Goal: Task Accomplishment & Management: Manage account settings

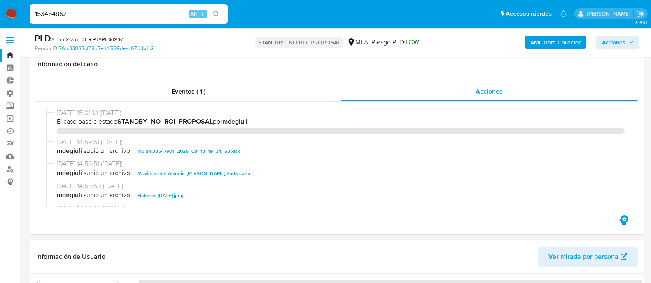
select select "10"
click at [221, 13] on button "search-icon" at bounding box center [215, 14] width 17 height 12
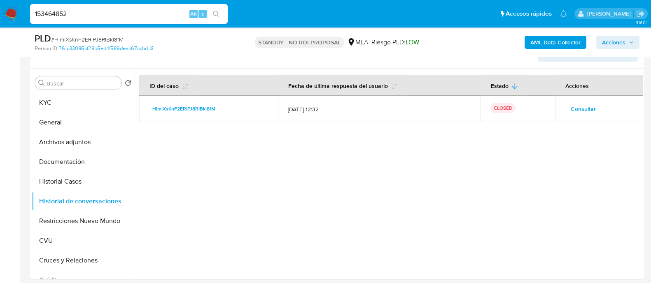
scroll to position [102, 0]
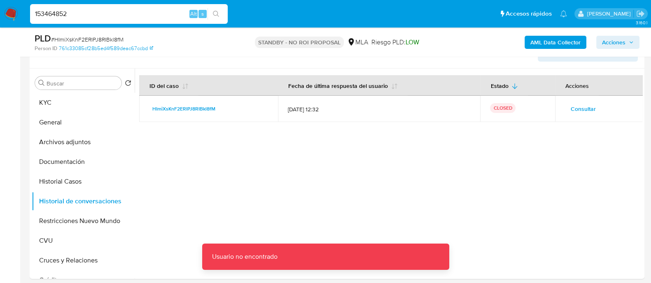
click at [140, 15] on input "153464852" at bounding box center [128, 14] width 197 height 11
type input "153464852"
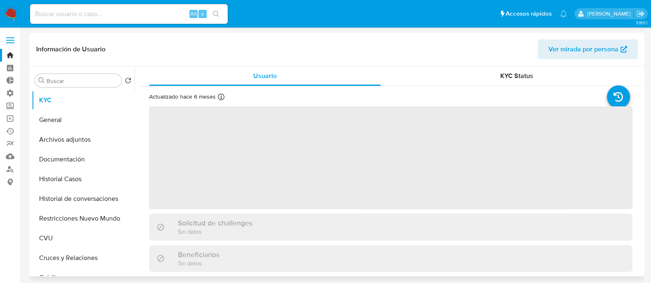
select select "10"
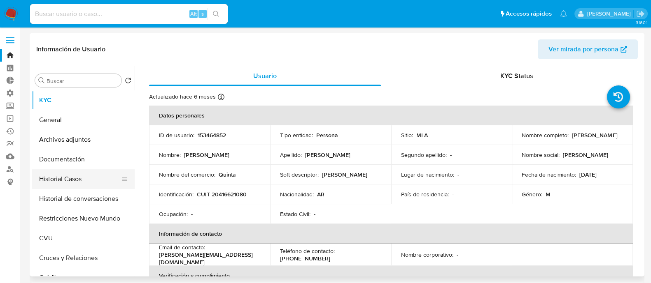
click at [62, 178] on button "Historial Casos" at bounding box center [80, 180] width 96 height 20
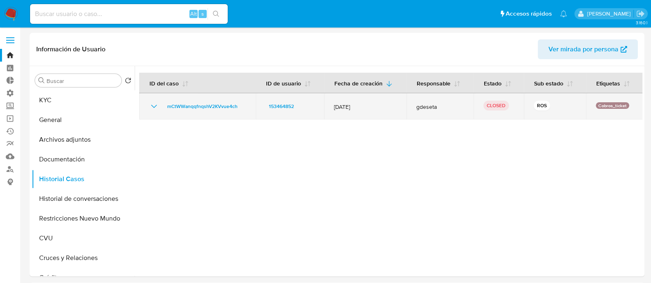
click at [155, 106] on icon "Mostrar/Ocultar" at bounding box center [154, 107] width 10 height 10
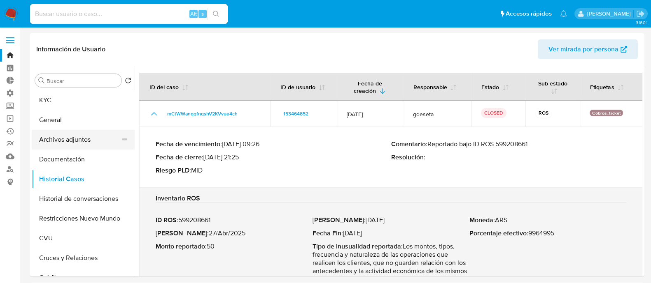
click at [104, 136] on button "Archivos adjuntos" at bounding box center [80, 140] width 96 height 20
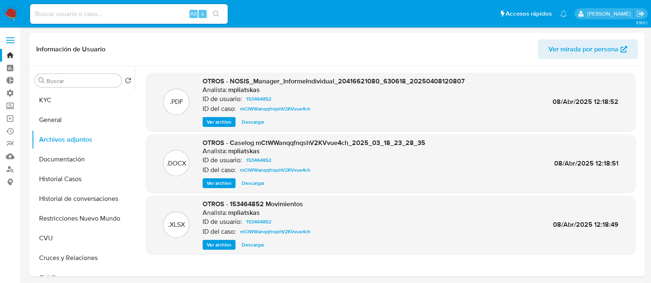
click at [219, 182] on span "Ver archivo" at bounding box center [219, 183] width 25 height 8
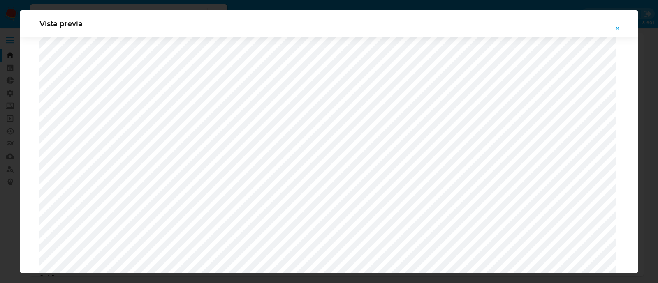
scroll to position [2041, 0]
click at [12, 160] on div "Vista previa" at bounding box center [329, 141] width 658 height 283
click at [619, 27] on icon "Attachment preview" at bounding box center [618, 28] width 4 height 4
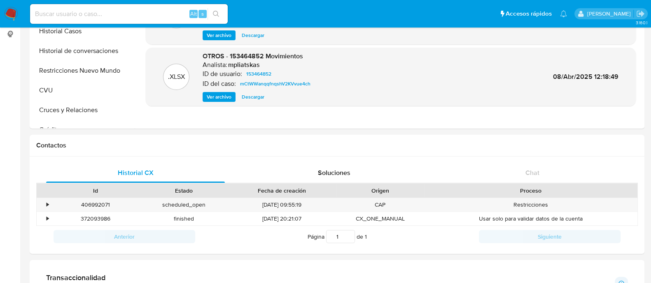
scroll to position [309, 0]
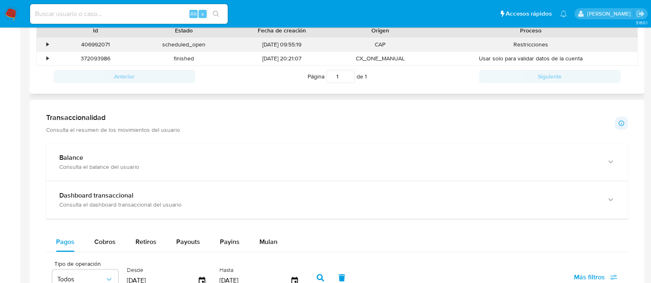
click at [47, 46] on div "•" at bounding box center [47, 45] width 2 height 8
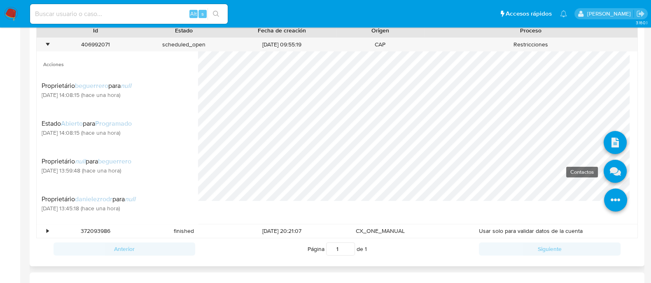
click at [603, 170] on icon at bounding box center [614, 171] width 23 height 23
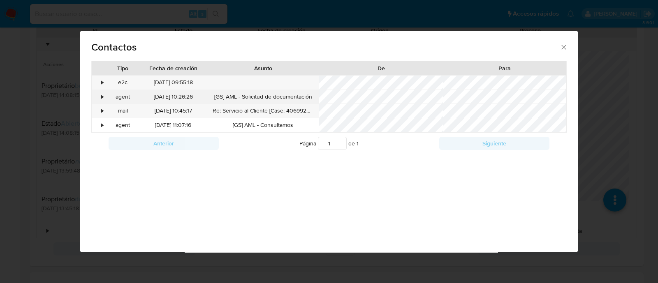
click at [99, 95] on div "•" at bounding box center [99, 97] width 14 height 14
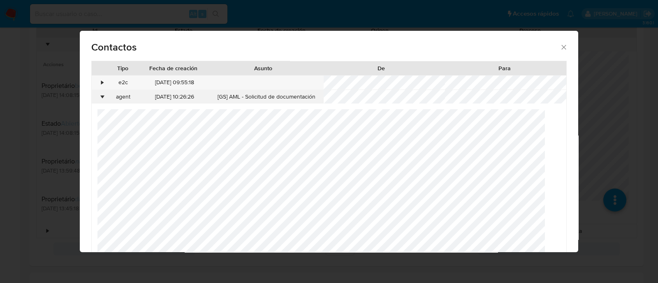
click at [99, 95] on div "•" at bounding box center [99, 97] width 14 height 14
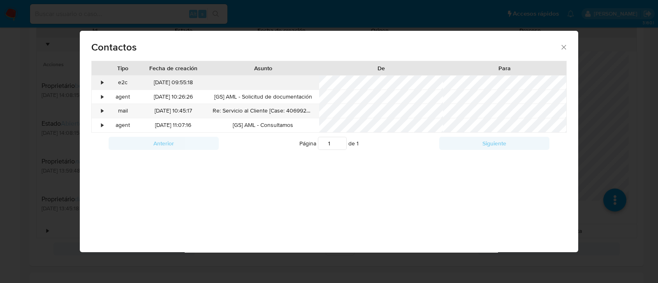
click at [100, 84] on div "•" at bounding box center [99, 83] width 14 height 14
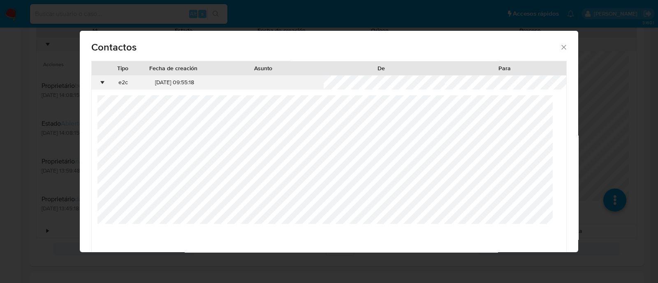
click at [100, 84] on div "•" at bounding box center [99, 83] width 14 height 14
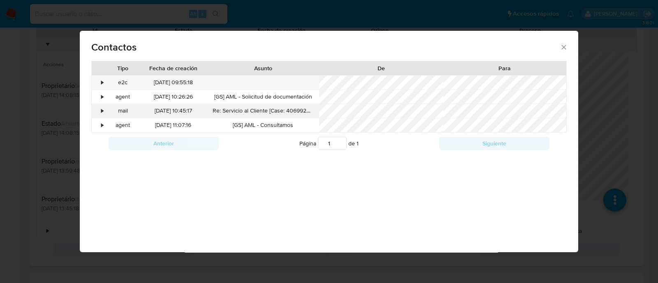
click at [103, 114] on div "•" at bounding box center [99, 111] width 14 height 14
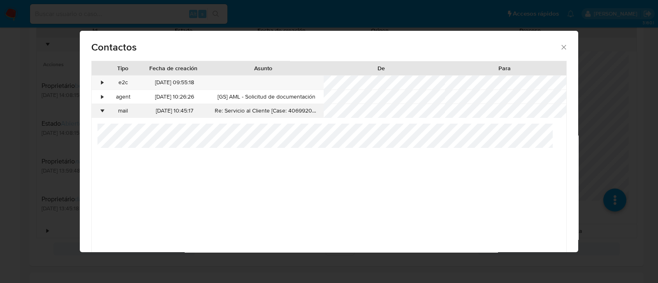
click at [102, 110] on div "•" at bounding box center [103, 111] width 2 height 8
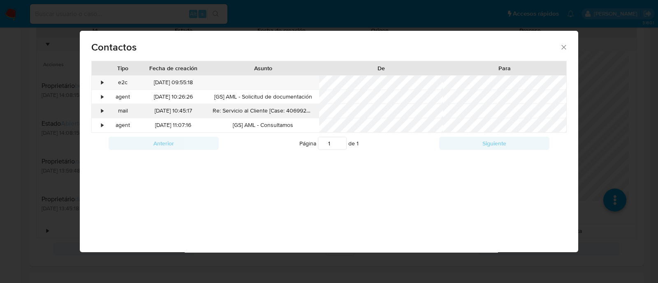
click at [101, 117] on div "•" at bounding box center [99, 111] width 14 height 14
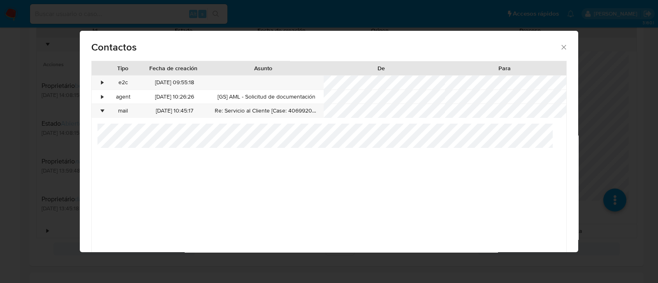
click at [29, 190] on div "Contactos Tipo Fecha de creación Asunto De Para • e2c 24/09/2025 09:55:18 • age…" at bounding box center [329, 141] width 658 height 283
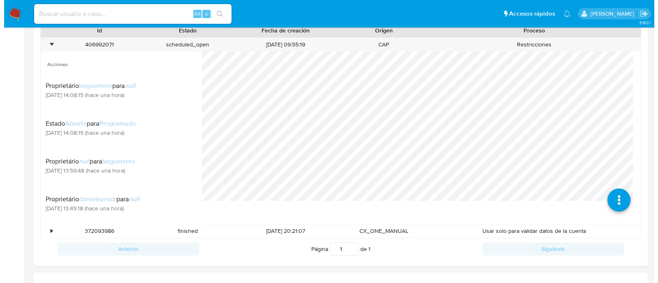
scroll to position [0, 0]
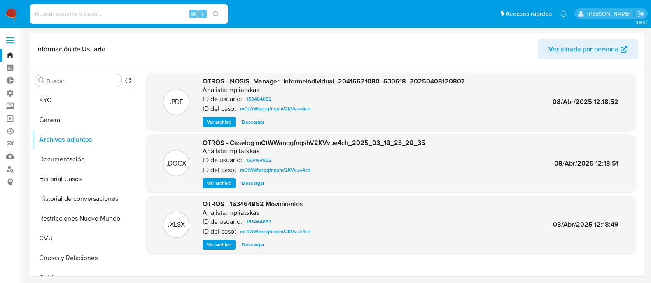
click at [91, 14] on input at bounding box center [128, 14] width 197 height 11
paste input "HImiXsKnF2ERIPJ8RIBkl8fM"
type input "HImiXsKnF2ERIPJ8RIBkl8fM"
click at [215, 14] on icon "search-icon" at bounding box center [216, 14] width 7 height 7
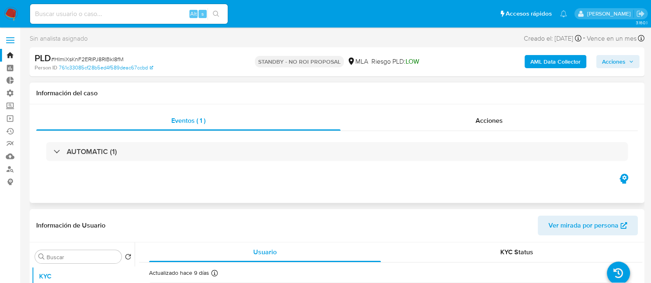
select select "10"
click at [540, 60] on b "AML Data Collector" at bounding box center [555, 61] width 50 height 13
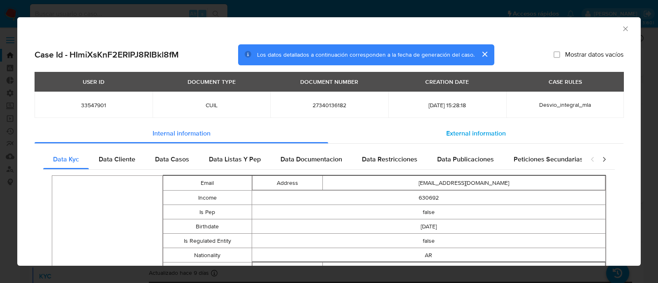
drag, startPoint x: 463, startPoint y: 132, endPoint x: 457, endPoint y: 137, distance: 7.4
click at [463, 132] on span "External information" at bounding box center [476, 133] width 60 height 9
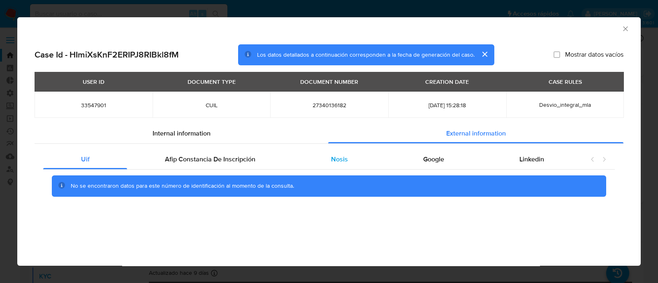
click at [346, 164] on div "Nosis" at bounding box center [339, 160] width 92 height 20
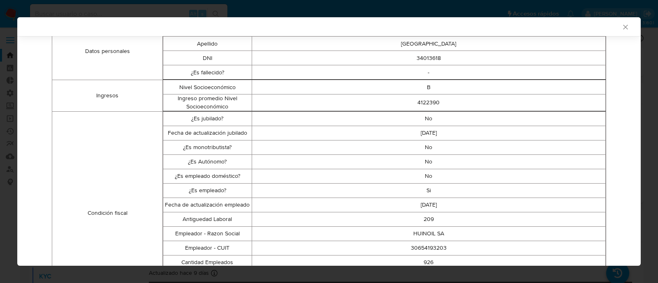
scroll to position [358, 0]
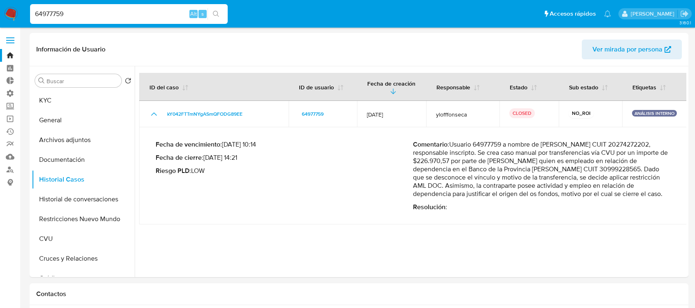
select select "10"
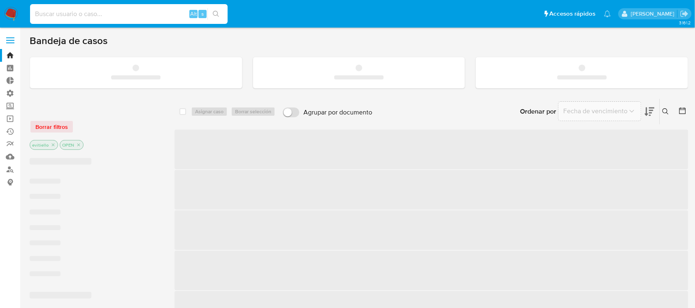
click at [109, 14] on input at bounding box center [128, 14] width 197 height 11
paste input "172361542"
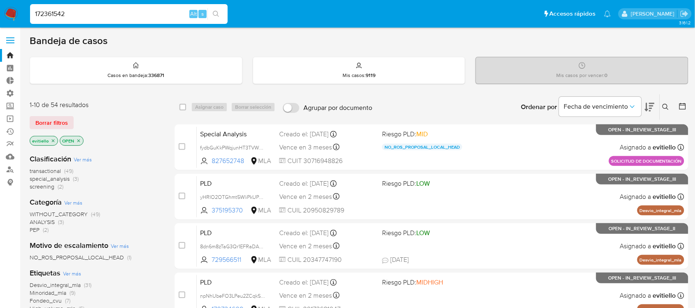
type input "172361542"
click at [217, 15] on icon "search-icon" at bounding box center [216, 14] width 7 height 7
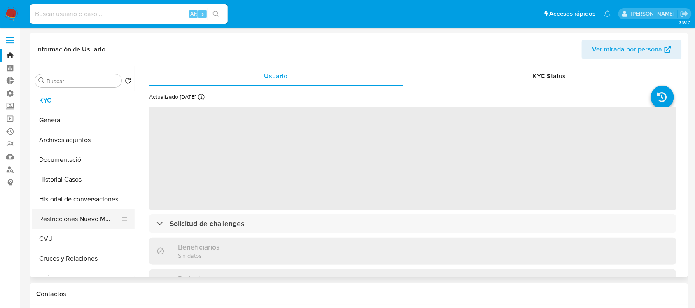
click at [77, 219] on button "Restricciones Nuevo Mundo" at bounding box center [80, 219] width 96 height 20
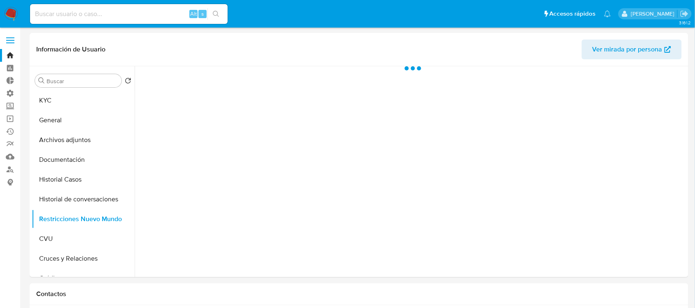
select select "10"
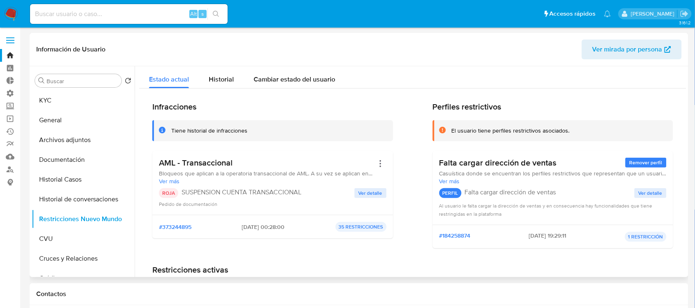
click at [373, 190] on span "Ver detalle" at bounding box center [370, 193] width 24 height 8
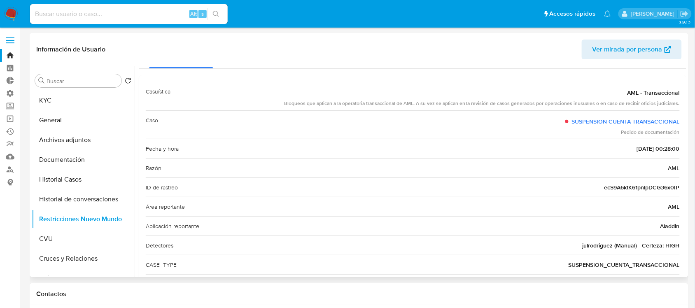
scroll to position [67, 0]
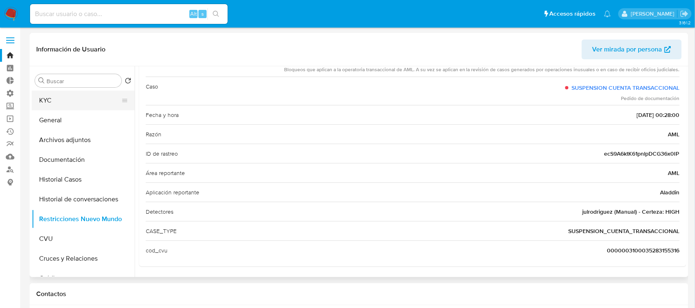
click at [58, 105] on button "KYC" at bounding box center [80, 101] width 96 height 20
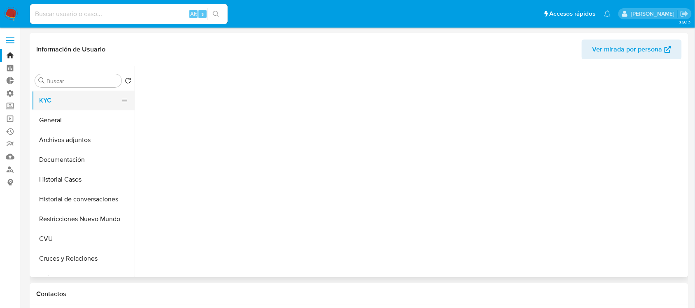
scroll to position [0, 0]
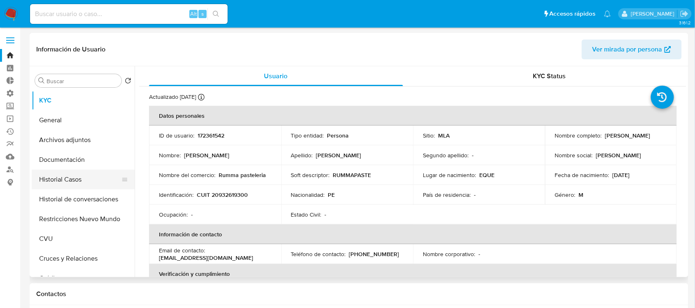
click at [82, 177] on button "Historial Casos" at bounding box center [80, 180] width 96 height 20
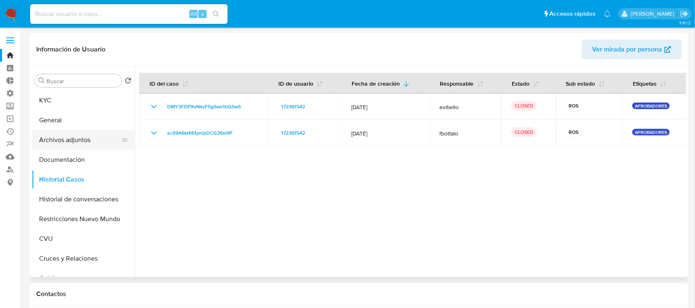
click at [95, 140] on button "Archivos adjuntos" at bounding box center [80, 140] width 96 height 20
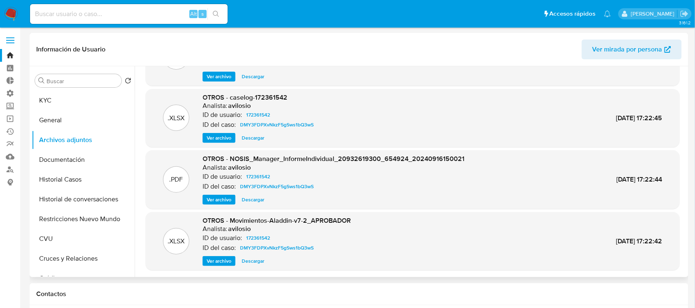
scroll to position [69, 0]
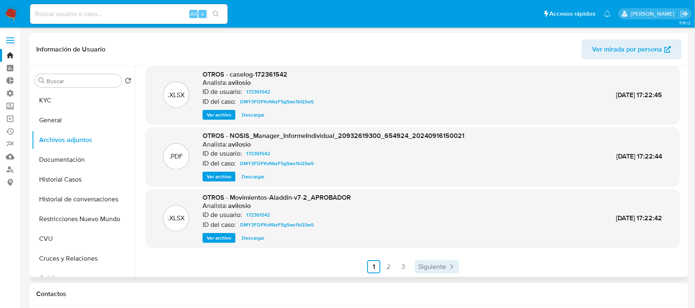
click at [428, 268] on span "Siguiente" at bounding box center [432, 266] width 28 height 7
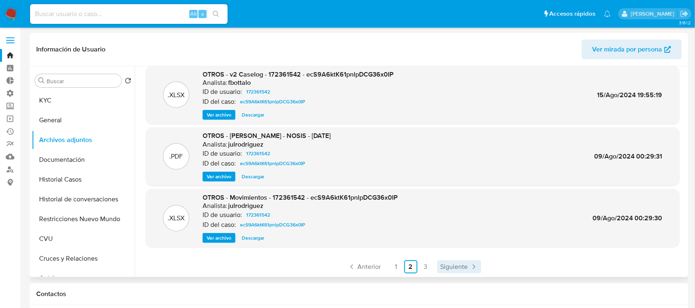
click at [462, 265] on span "Siguiente" at bounding box center [454, 266] width 28 height 7
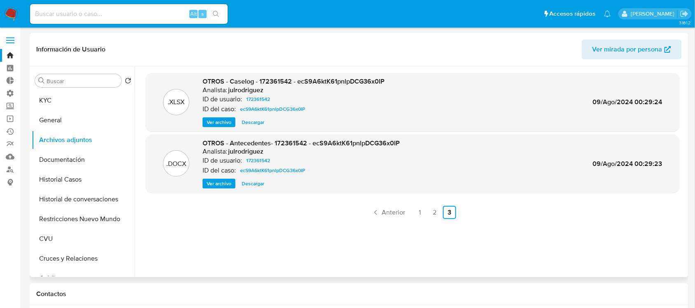
click at [9, 9] on img at bounding box center [11, 14] width 14 height 14
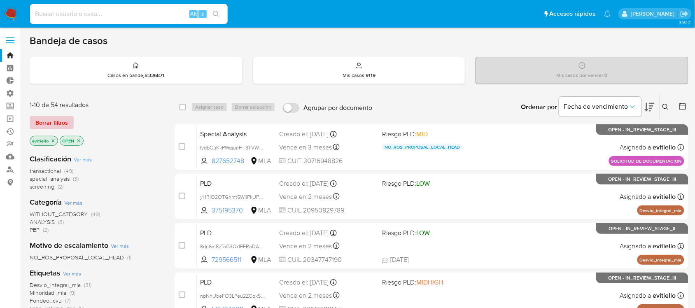
click at [58, 122] on span "Borrar filtros" at bounding box center [51, 123] width 33 height 12
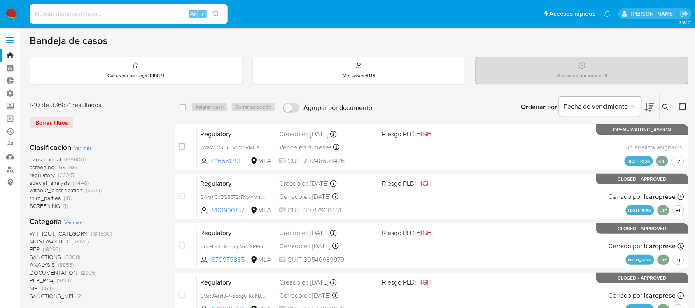
click at [665, 106] on icon at bounding box center [665, 107] width 7 height 7
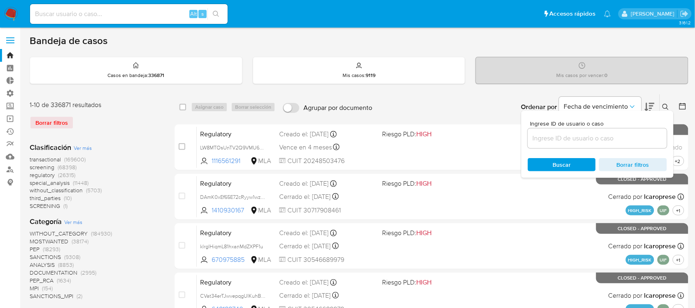
click at [624, 144] on div at bounding box center [596, 138] width 139 height 20
click at [626, 140] on input at bounding box center [596, 138] width 139 height 11
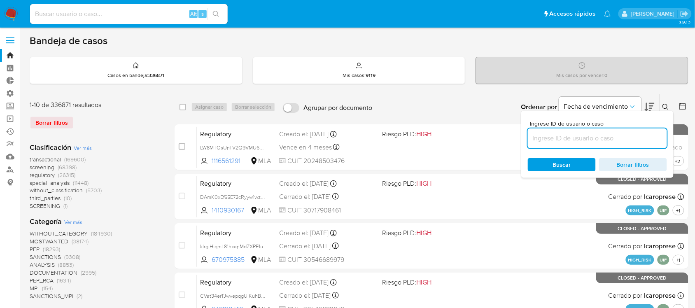
paste input "3S6NOeNZXGovATEXpnoLJOHr"
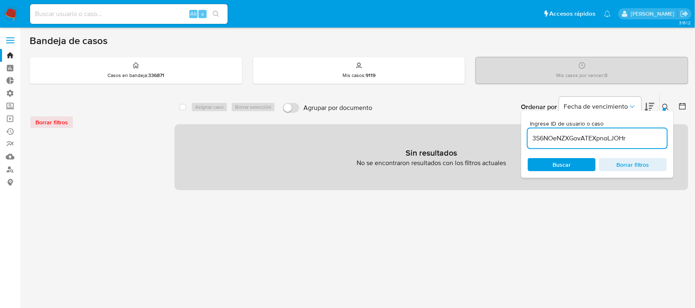
click at [667, 106] on icon at bounding box center [665, 107] width 6 height 6
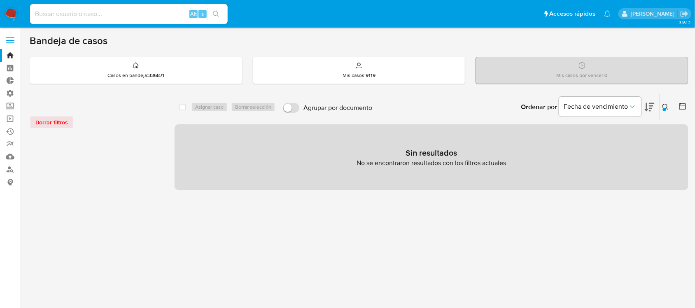
click at [667, 106] on icon at bounding box center [665, 107] width 6 height 6
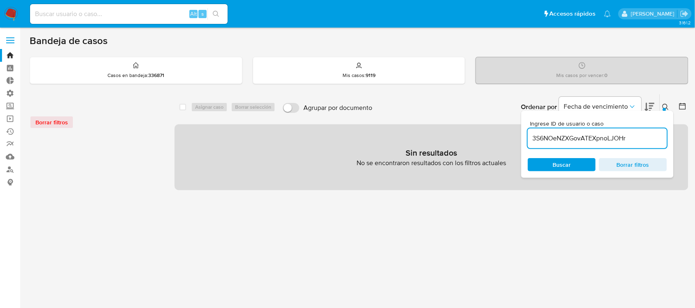
click at [638, 138] on input "3S6NOeNZXGovATEXpnoLJOHr" at bounding box center [596, 138] width 139 height 11
type input "3S6NOeNZXGovATEXpnoLJOHr"
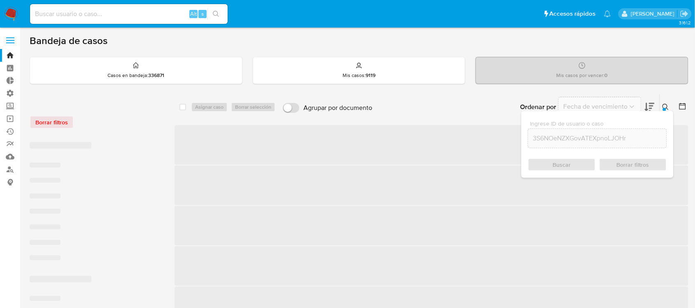
click at [555, 165] on div "Buscar Borrar filtros" at bounding box center [596, 164] width 139 height 13
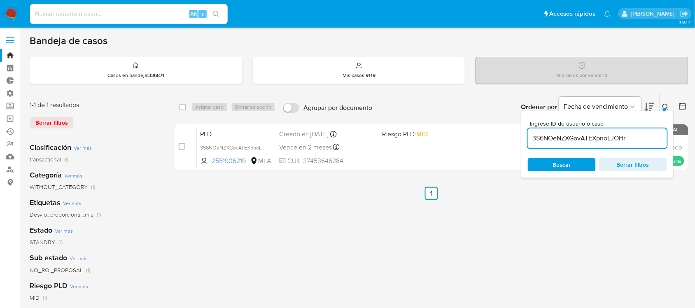
click at [665, 106] on icon at bounding box center [665, 107] width 7 height 7
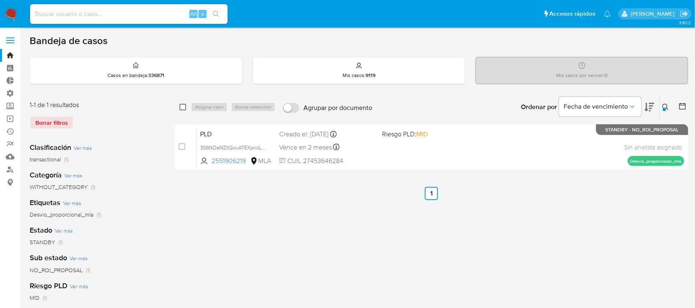
click at [182, 107] on input "checkbox" at bounding box center [182, 107] width 7 height 7
checkbox input "true"
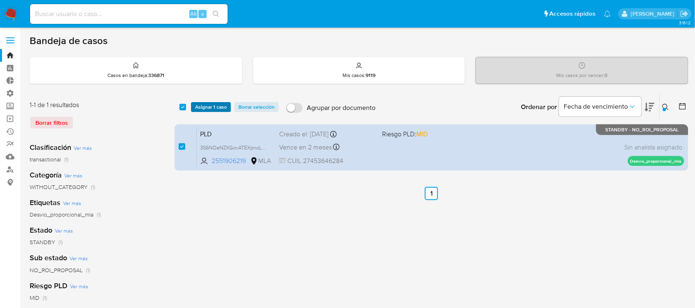
click at [203, 107] on span "Asignar 1 caso" at bounding box center [211, 107] width 32 height 8
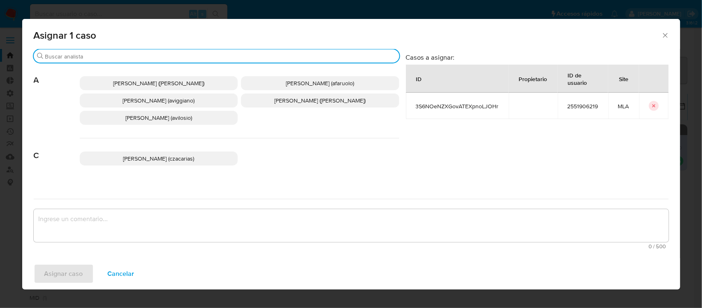
click at [103, 55] on input "Buscar" at bounding box center [220, 56] width 351 height 7
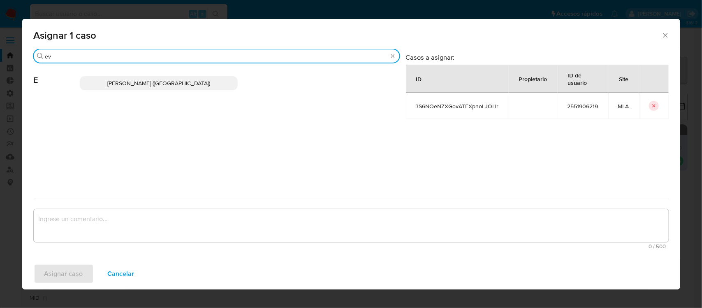
type input "ev"
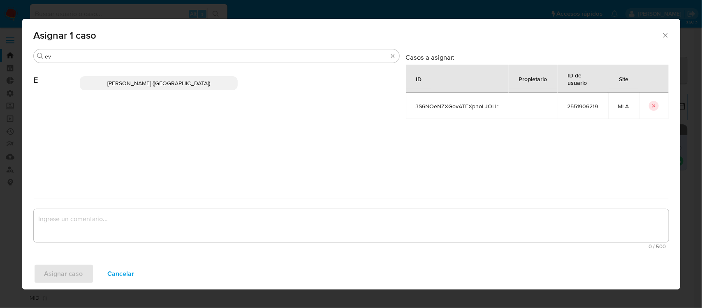
click at [138, 82] on span "Emmanuel Hernan Vitiello (evitiello)" at bounding box center [158, 83] width 103 height 8
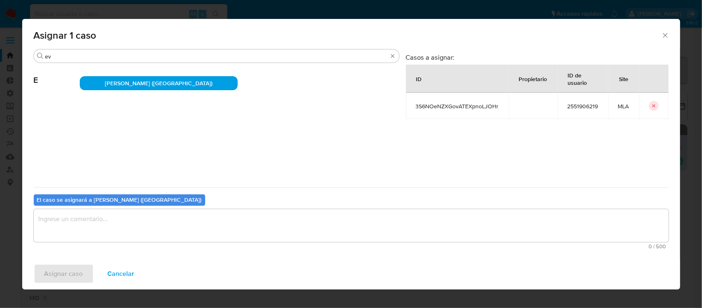
click at [88, 225] on textarea "assign-modal" at bounding box center [351, 225] width 635 height 33
click at [64, 273] on span "Asignar caso" at bounding box center [63, 274] width 39 height 18
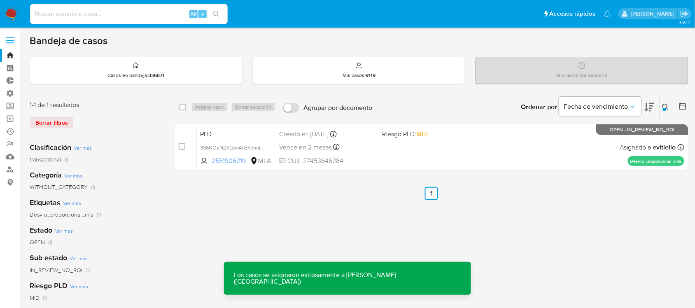
click at [423, 153] on div "PLD 3S6NOeNZXGovATEXpnoLJOHr 2551906219 MLA Riesgo PLD: MID Creado el: 12/09/20…" at bounding box center [440, 147] width 487 height 42
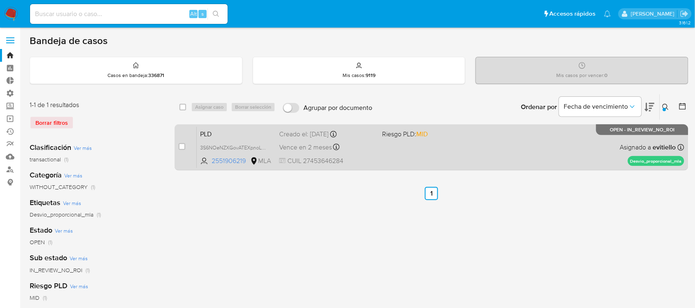
click at [505, 143] on div "PLD 3S6NOeNZXGovATEXpnoLJOHr 2551906219 MLA Riesgo PLD: MID Creado el: 12/09/20…" at bounding box center [440, 147] width 487 height 42
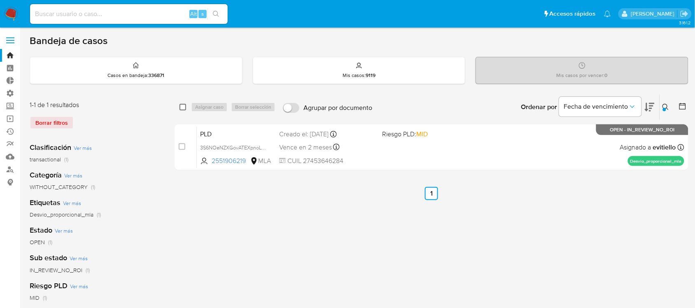
click at [183, 107] on input "checkbox" at bounding box center [182, 107] width 7 height 7
checkbox input "true"
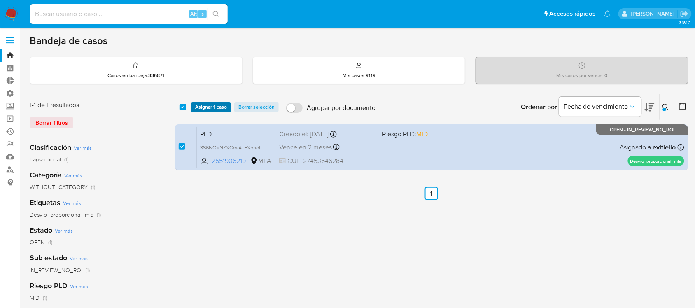
click at [212, 105] on span "Asignar 1 caso" at bounding box center [211, 107] width 32 height 8
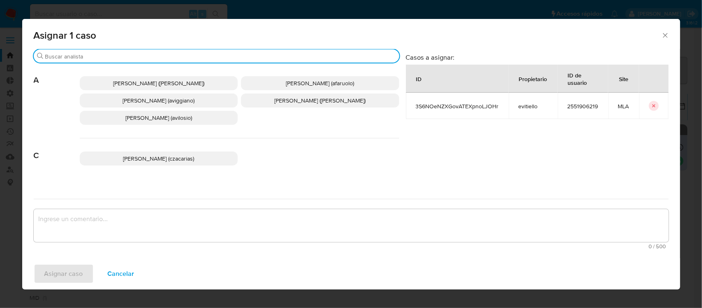
click at [138, 56] on input "Buscar" at bounding box center [220, 56] width 351 height 7
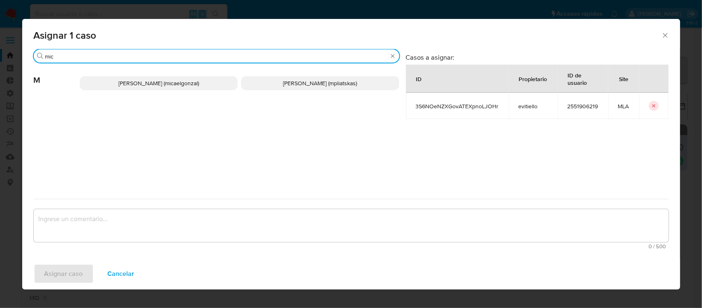
type input "mic"
click at [293, 79] on span "Micaela Pliatskas (mpliatskas)" at bounding box center [320, 83] width 74 height 8
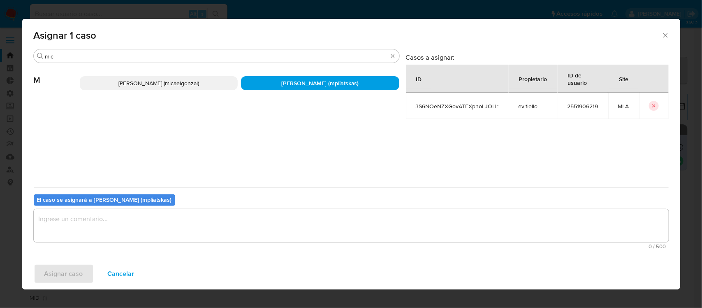
click at [130, 229] on textarea "assign-modal" at bounding box center [351, 225] width 635 height 33
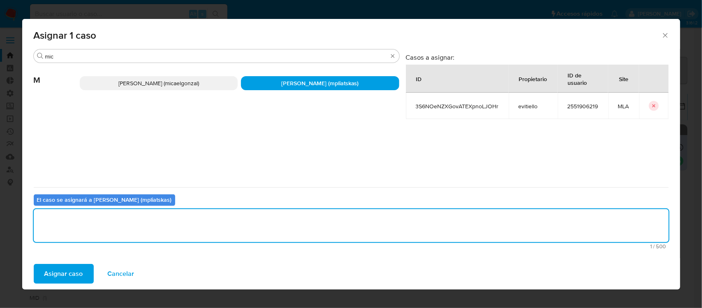
click at [74, 275] on span "Asignar caso" at bounding box center [63, 274] width 39 height 18
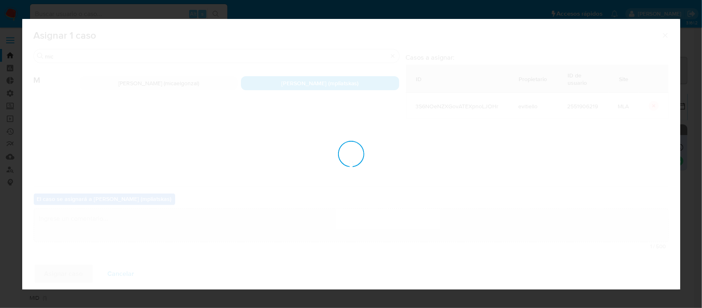
checkbox input "false"
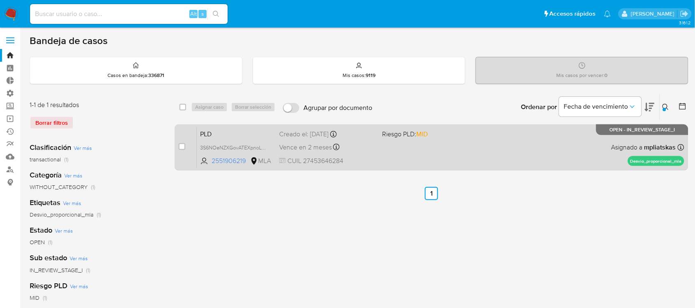
click at [497, 147] on div "PLD 3S6NOeNZXGovATEXpnoLJOHr 2551906219 MLA Riesgo PLD: MID Creado el: 12/09/20…" at bounding box center [440, 147] width 487 height 42
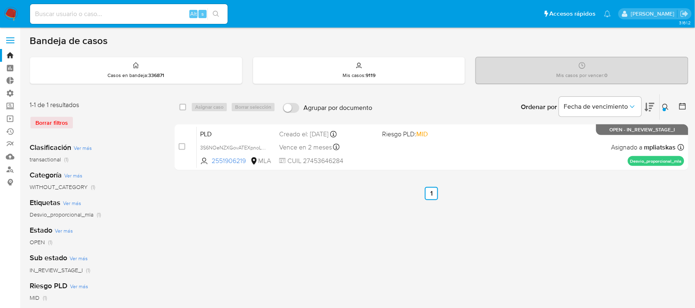
click at [16, 10] on img at bounding box center [11, 14] width 14 height 14
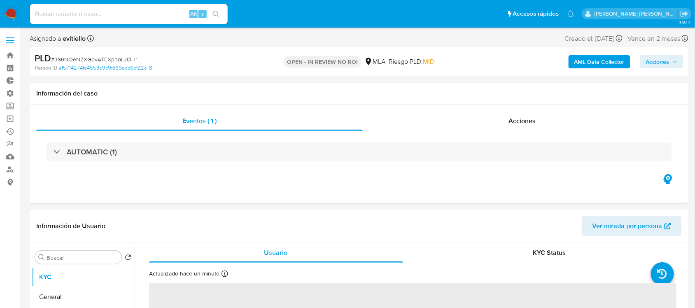
click at [666, 62] on span "Acciones" at bounding box center [657, 61] width 23 height 13
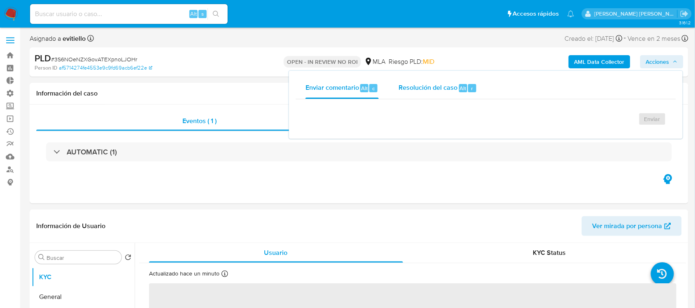
click at [439, 88] on span "Resolución del caso" at bounding box center [427, 87] width 59 height 9
select select "10"
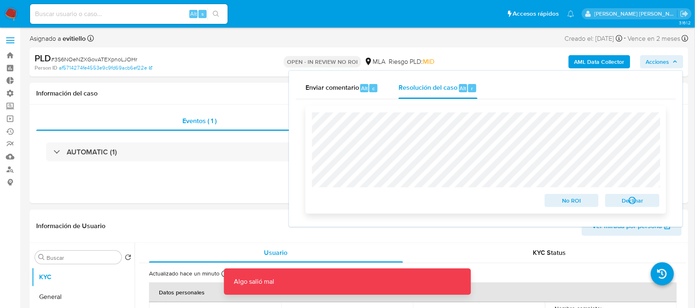
click at [626, 201] on span "Declinar" at bounding box center [632, 201] width 43 height 12
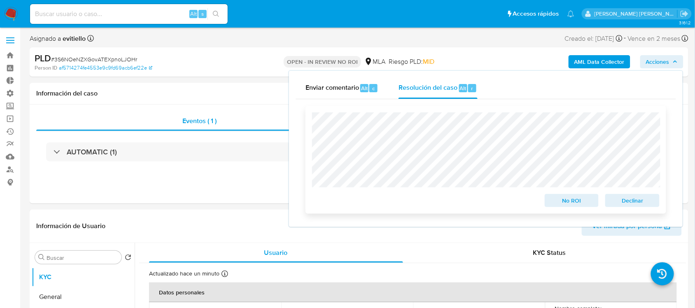
click at [623, 198] on span "Declinar" at bounding box center [632, 201] width 43 height 12
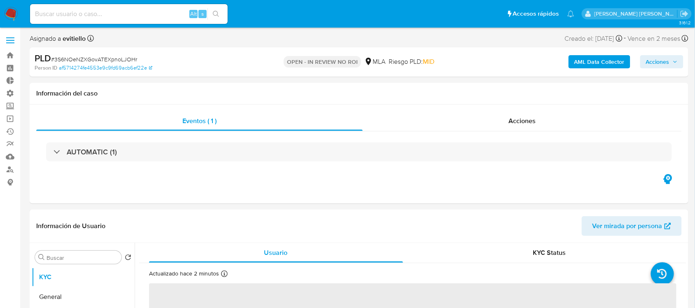
click at [665, 62] on span "Acciones" at bounding box center [657, 61] width 23 height 13
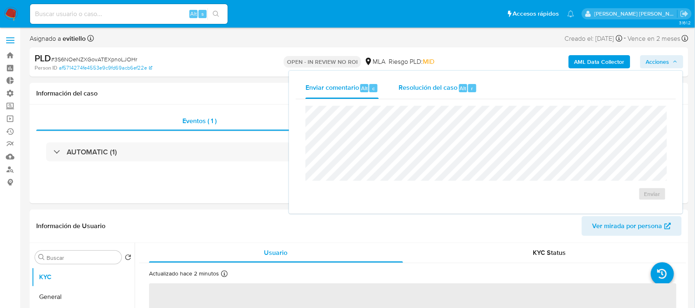
click at [442, 92] on span "Resolución del caso" at bounding box center [427, 87] width 59 height 9
select select "10"
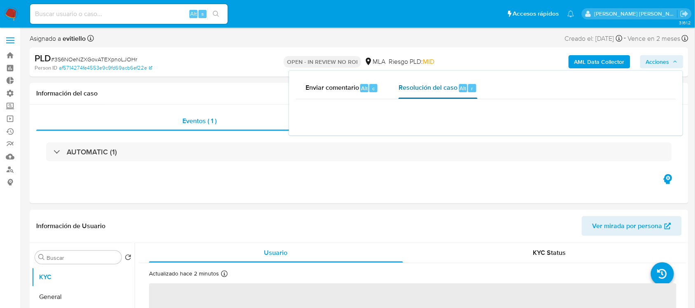
click at [449, 88] on span "Resolución del caso" at bounding box center [427, 87] width 59 height 9
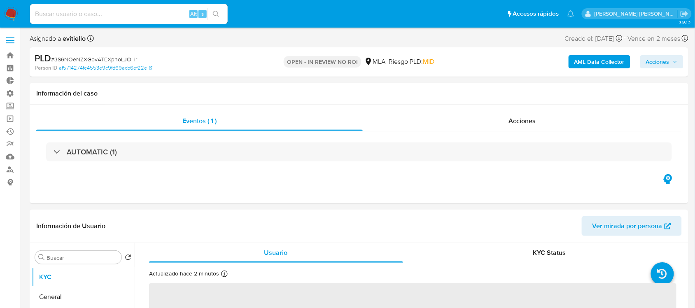
click at [650, 62] on span "Acciones" at bounding box center [657, 61] width 23 height 13
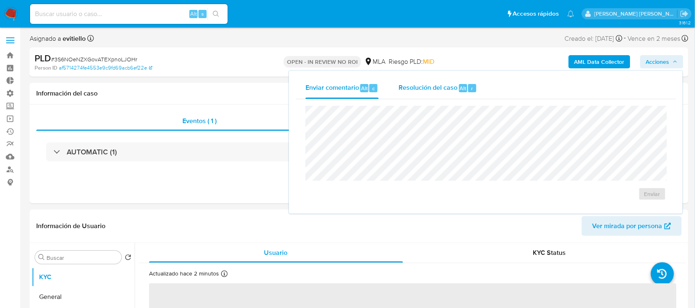
click at [461, 94] on div "Resolución del caso Alt r" at bounding box center [437, 87] width 79 height 21
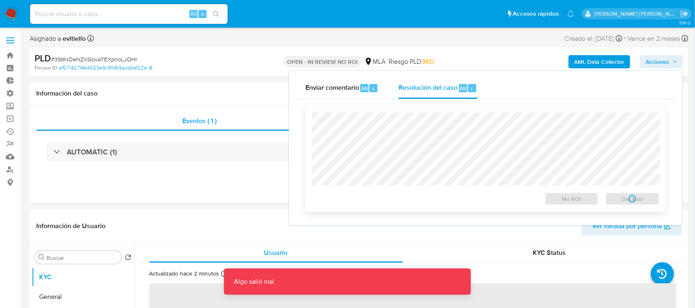
select select "10"
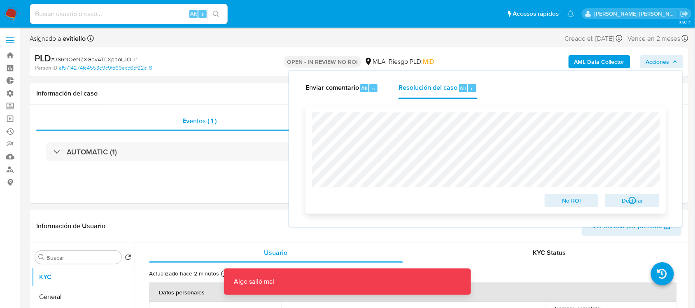
click at [626, 200] on span "Declinar" at bounding box center [632, 201] width 43 height 12
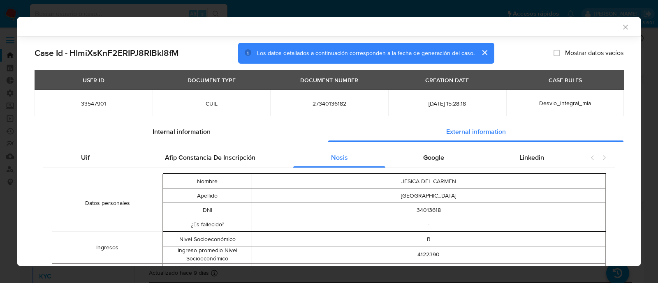
select select "10"
click at [157, 10] on div "AML Data Collector Case Id - HImiXsKnF2ERIPJ8RIBkl8fM Los datos detallados a co…" at bounding box center [329, 141] width 658 height 283
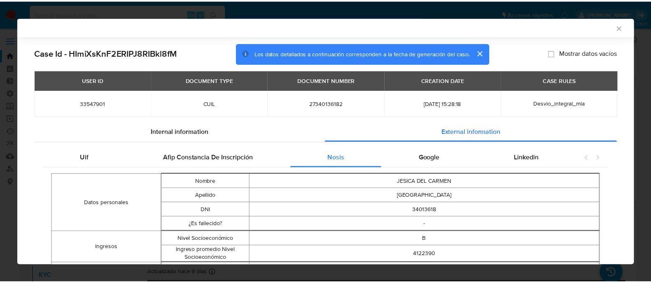
scroll to position [358, 0]
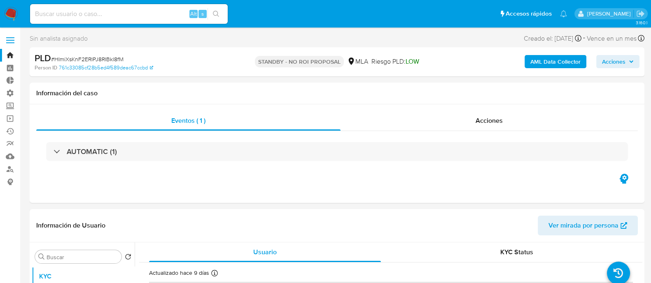
click at [125, 15] on input at bounding box center [128, 14] width 197 height 11
paste input "gumfuOttB5ilAXA7RmjosTlm"
type input "gumfuOttB5ilAXA7RmjosTlm"
click at [217, 12] on icon "search-icon" at bounding box center [216, 14] width 6 height 6
select select "10"
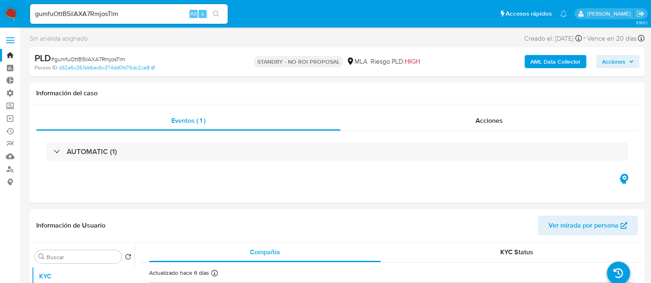
click at [155, 13] on input "gumfuOttB5ilAXA7RmjosTlm" at bounding box center [128, 14] width 197 height 11
paste input "Cea1yPvkhExRbxOORtXdmnwl"
type input "Cea1yPvkhExRbxOORtXdmnwl"
click at [219, 12] on button "search-icon" at bounding box center [215, 14] width 17 height 12
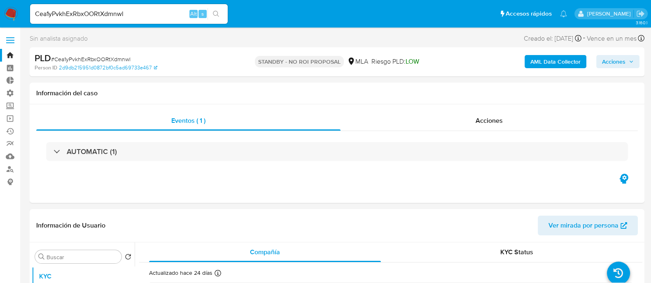
select select "10"
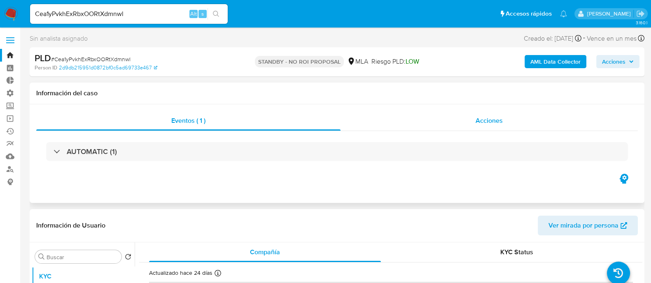
click at [451, 118] on div "Acciones" at bounding box center [488, 121] width 297 height 20
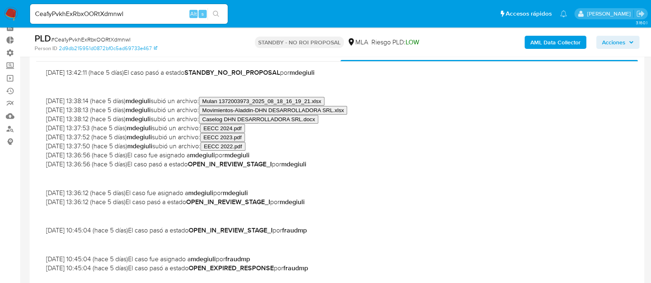
scroll to position [51, 0]
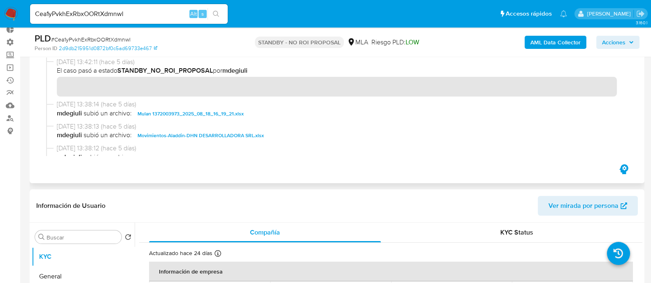
click at [186, 132] on span "Movimientos-Aladdin-DHN DESARROLLADORA SRL.xlsx" at bounding box center [200, 136] width 126 height 10
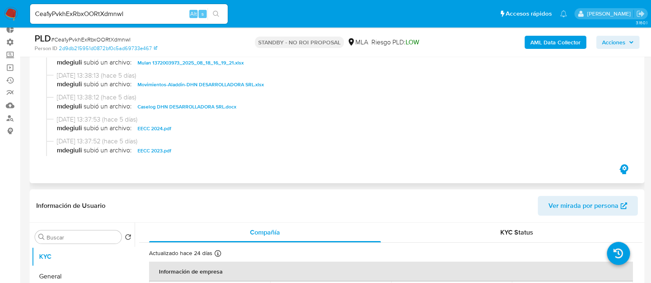
click at [195, 105] on span "Caselog DHN DESARROLLADORA SRL.docx" at bounding box center [186, 107] width 99 height 10
click at [167, 128] on span "EECC 2024.pdf" at bounding box center [154, 129] width 34 height 10
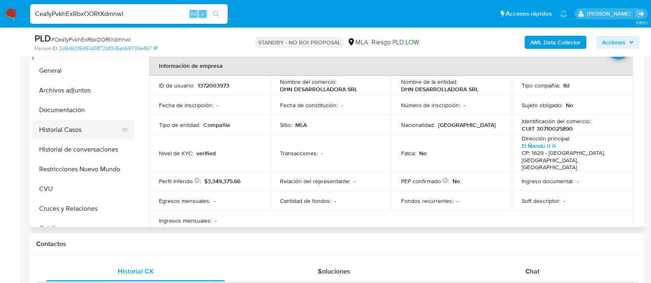
click at [86, 132] on button "Historial Casos" at bounding box center [80, 130] width 96 height 20
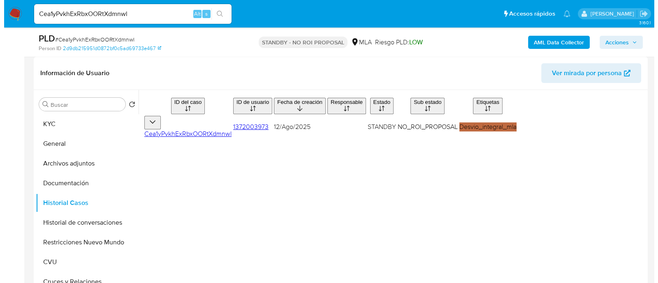
scroll to position [205, 0]
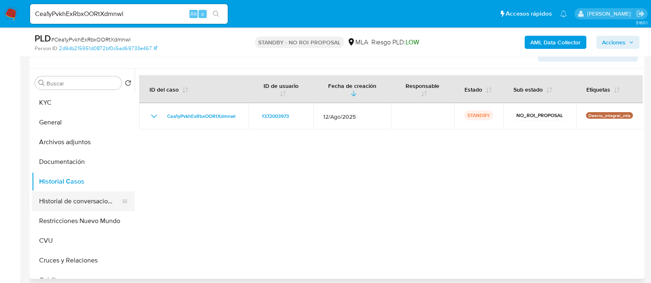
click at [78, 206] on button "Historial de conversaciones" at bounding box center [80, 202] width 96 height 20
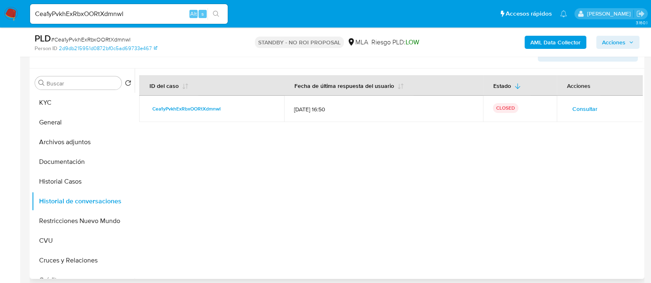
click at [581, 114] on span "Consultar" at bounding box center [584, 109] width 25 height 12
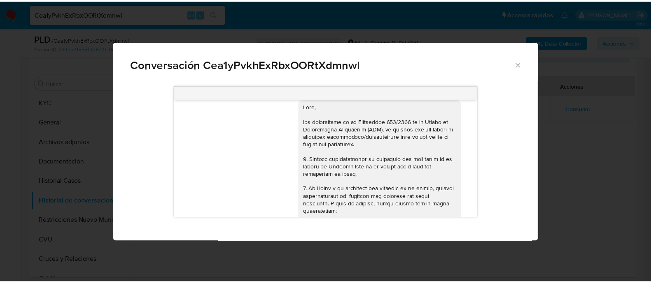
scroll to position [0, 0]
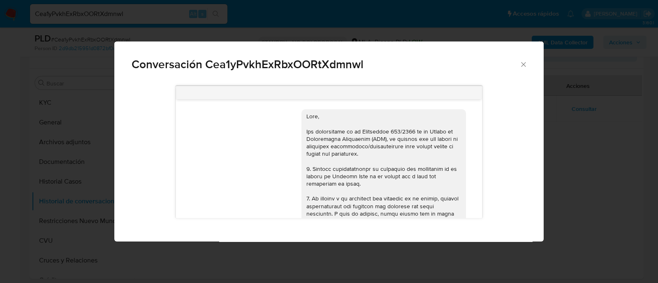
click at [546, 143] on div "Conversación Cea1yPvkhExRbxOORtXdmnwl 18/08/2025 17:44:52 Hola, hasta cuando te…" at bounding box center [329, 141] width 658 height 283
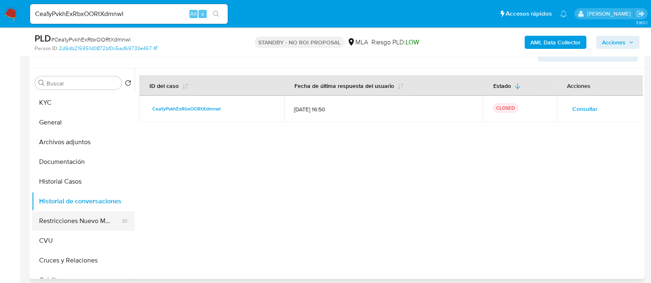
click at [95, 223] on button "Restricciones Nuevo Mundo" at bounding box center [80, 221] width 96 height 20
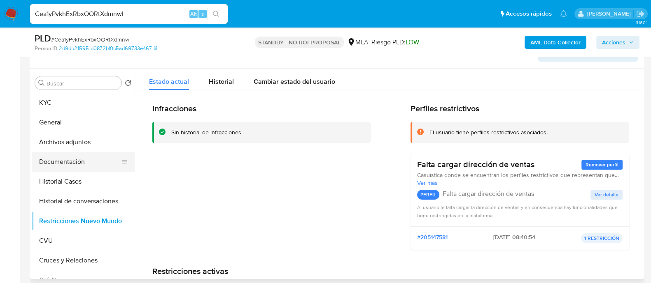
click at [86, 166] on button "Documentación" at bounding box center [80, 162] width 96 height 20
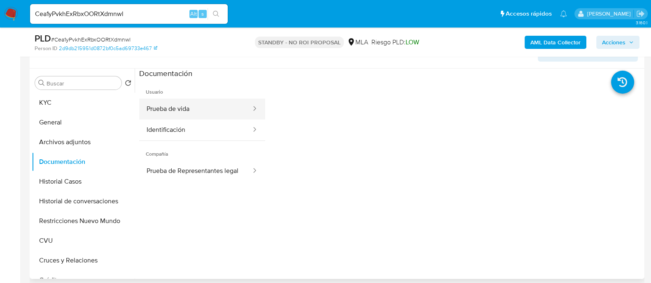
click at [212, 112] on button "Prueba de vida" at bounding box center [195, 109] width 113 height 21
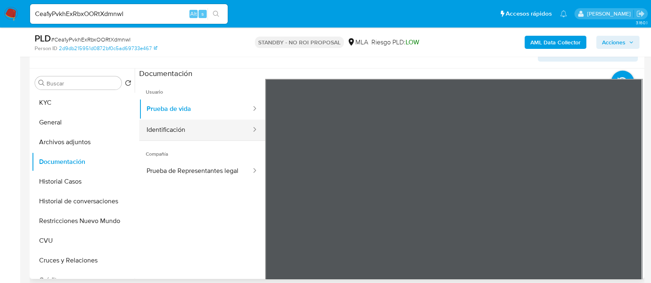
click at [204, 135] on button "Identificación" at bounding box center [195, 130] width 113 height 21
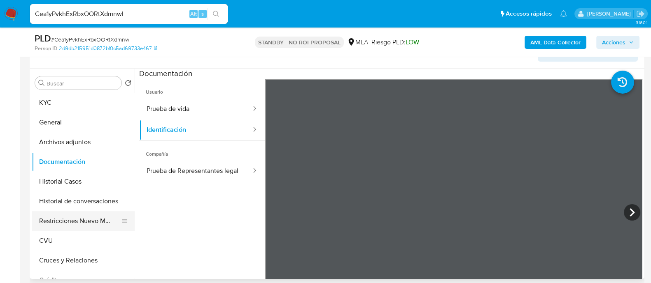
click at [78, 221] on button "Restricciones Nuevo Mundo" at bounding box center [80, 221] width 96 height 20
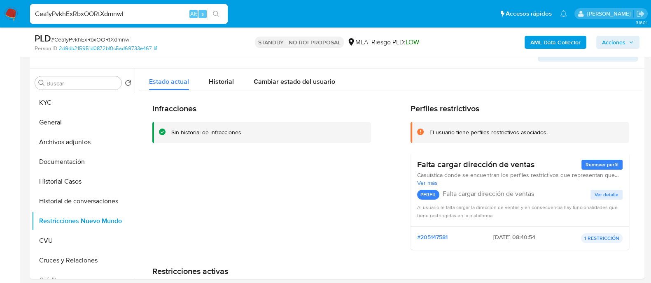
click at [145, 13] on input "Cea1yPvkhExRbxOORtXdmnwl" at bounding box center [128, 14] width 197 height 11
paste input "4YEyMOWt7IOXvwgsZffr3eoh"
type input "4YEyMOWt7IOXvwgsZffr3eoh"
click at [218, 16] on icon "search-icon" at bounding box center [216, 14] width 6 height 6
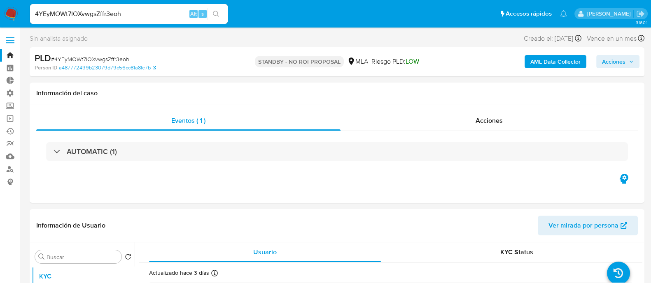
select select "10"
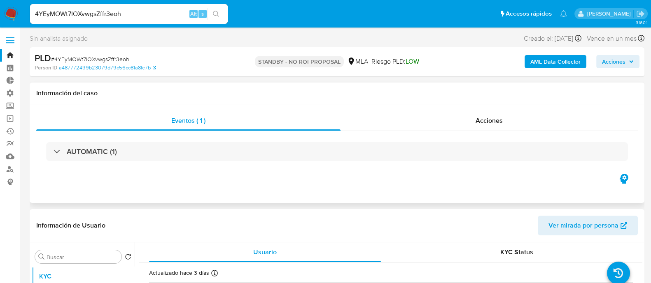
click at [456, 110] on div "Eventos ( 1 ) Acciones AUTOMATIC (1)" at bounding box center [337, 154] width 614 height 99
click at [455, 114] on div "Acciones" at bounding box center [488, 121] width 297 height 20
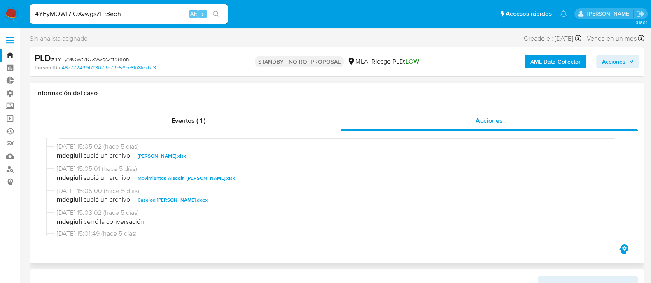
scroll to position [51, 0]
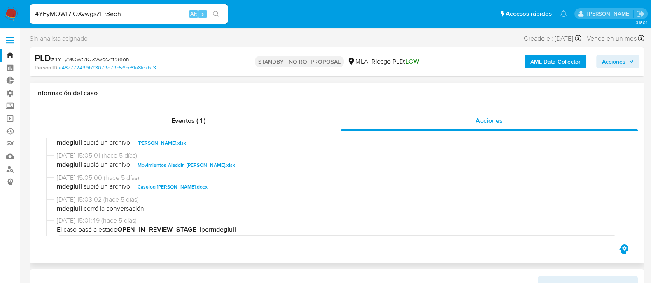
click at [189, 183] on span "Caselog Johana Gisel Olivieri.docx" at bounding box center [172, 187] width 70 height 10
click at [219, 158] on span "19/09/2025 15:05:01 (hace 5 días)" at bounding box center [340, 155] width 567 height 9
click at [219, 165] on span "Movimientos-Aladdin-Johana Gisel Olivieri.xlsx" at bounding box center [186, 165] width 98 height 10
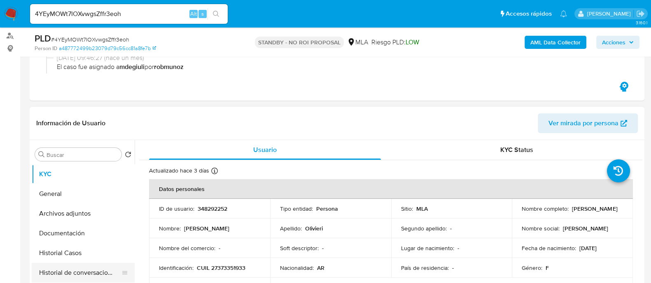
scroll to position [205, 0]
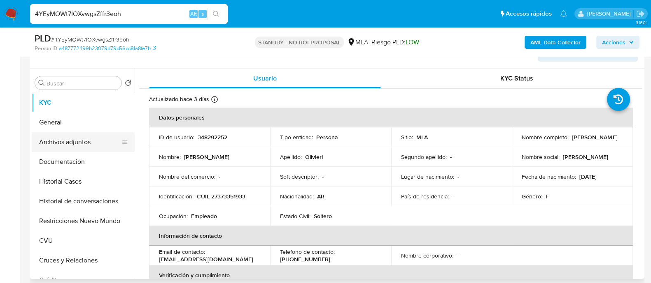
click at [111, 135] on button "Archivos adjuntos" at bounding box center [80, 142] width 96 height 20
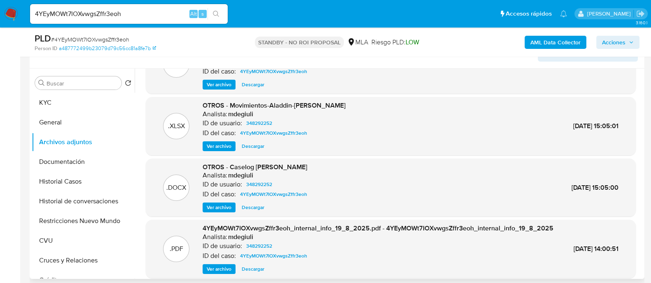
scroll to position [78, 0]
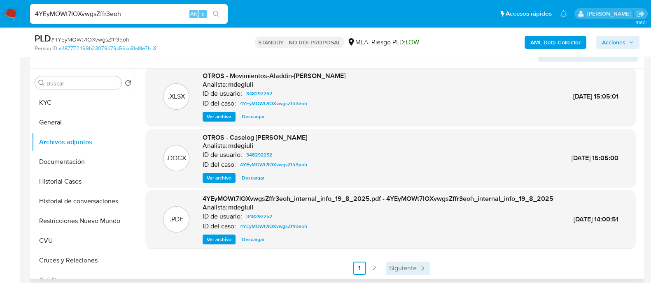
click at [395, 270] on span "Siguiente" at bounding box center [403, 268] width 28 height 7
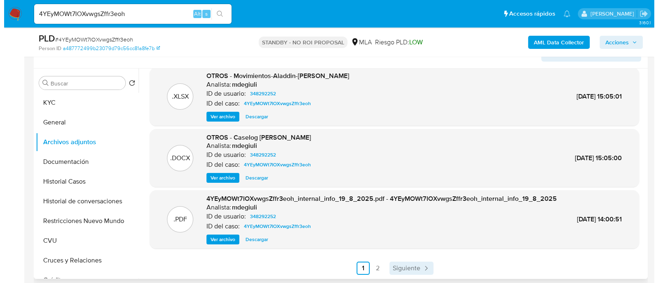
scroll to position [0, 0]
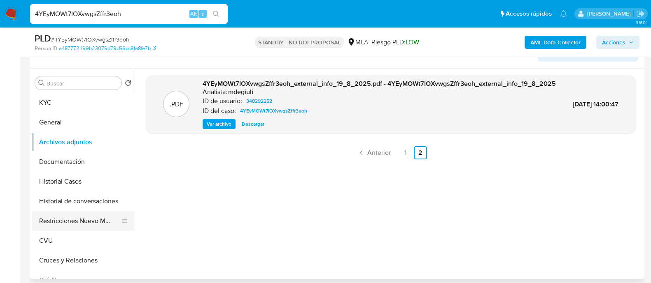
click at [84, 217] on button "Restricciones Nuevo Mundo" at bounding box center [80, 221] width 96 height 20
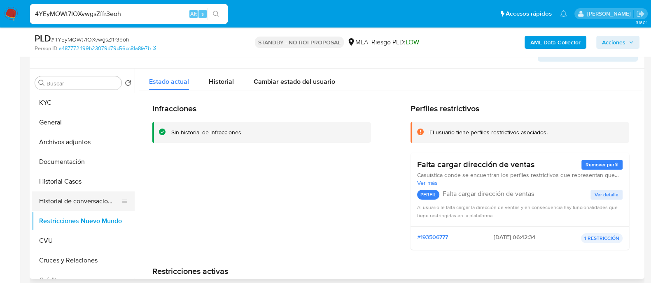
click at [91, 192] on button "Historial de conversaciones" at bounding box center [80, 202] width 96 height 20
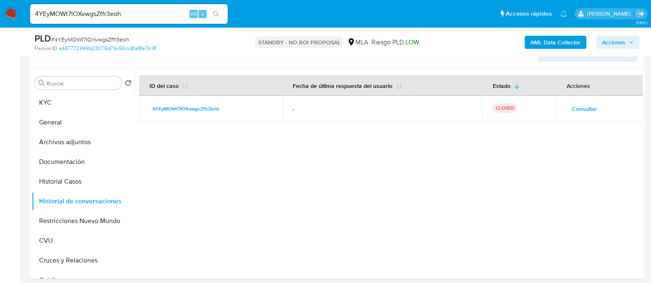
click at [576, 111] on span "Consultar" at bounding box center [584, 109] width 25 height 12
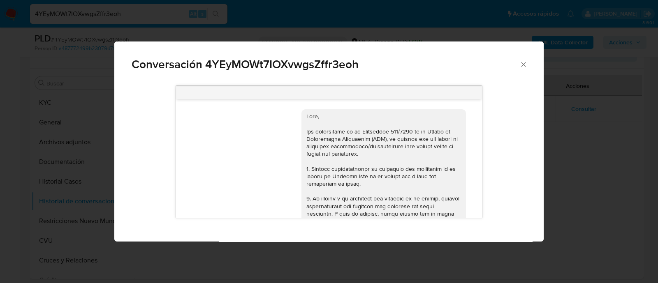
click at [590, 167] on div "Conversación 4YEyMOWt7IOXvwgsZffr3eoh 18/08/2025 17:21:38 Hola, Esperamos que t…" at bounding box center [329, 141] width 658 height 283
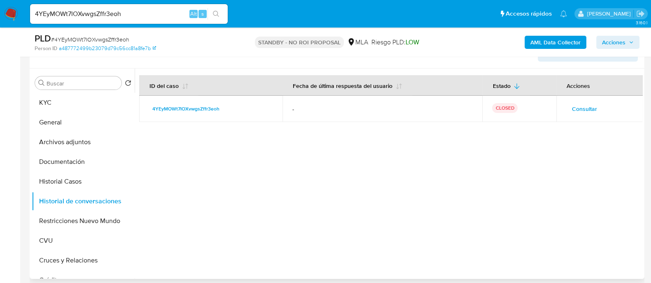
click at [602, 107] on div "Consultar" at bounding box center [599, 108] width 67 height 13
click at [20, 17] on nav "Pausado Ver notificaciones 4YEyMOWt7IOXvwgsZffr3eoh Alt s Accesos rápidos Presi…" at bounding box center [325, 14] width 651 height 28
click at [15, 15] on img at bounding box center [11, 14] width 14 height 14
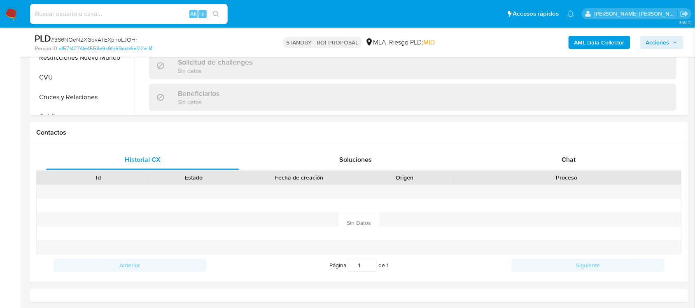
select select "10"
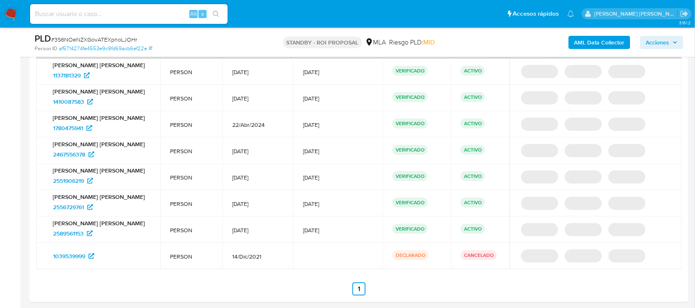
scroll to position [1096, 0]
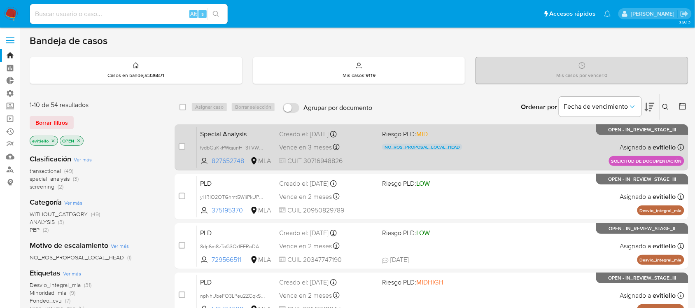
click at [509, 156] on div "Special Analysis fydbGuKkPWqjunHT3TVWWaMq 827652748 MLA Riesgo PLD: MID NO_ROS_…" at bounding box center [440, 147] width 487 height 42
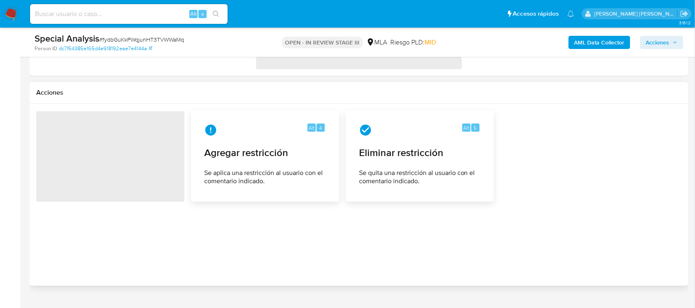
select select "10"
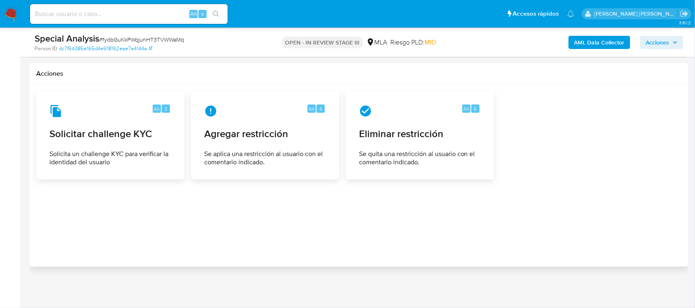
scroll to position [1099, 0]
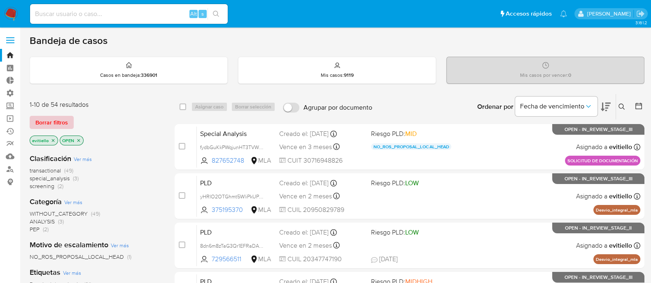
click at [57, 125] on span "Borrar filtros" at bounding box center [51, 123] width 33 height 12
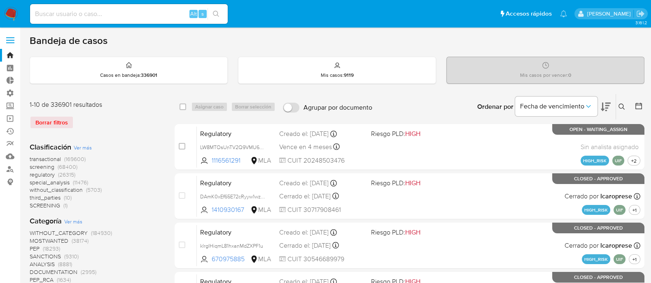
click at [622, 105] on icon at bounding box center [621, 107] width 7 height 7
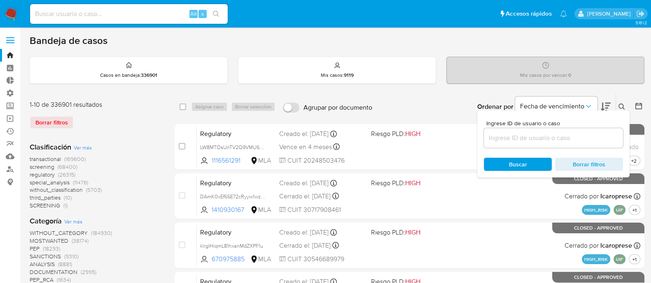
click at [563, 139] on input at bounding box center [552, 138] width 139 height 11
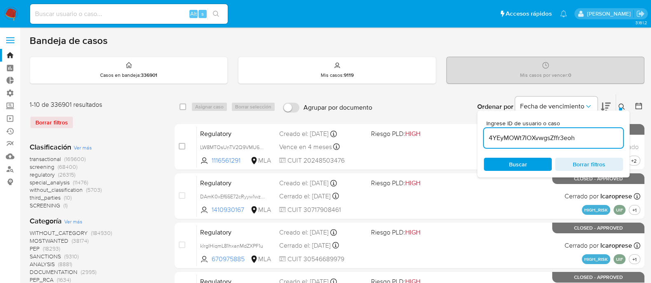
type input "4YEyMOWt7IOXvwgsZffr3eoh"
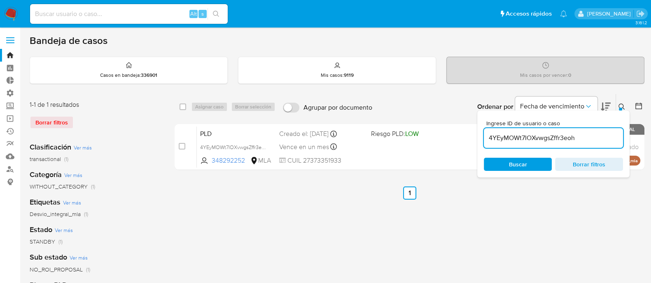
click at [617, 109] on button at bounding box center [623, 107] width 14 height 10
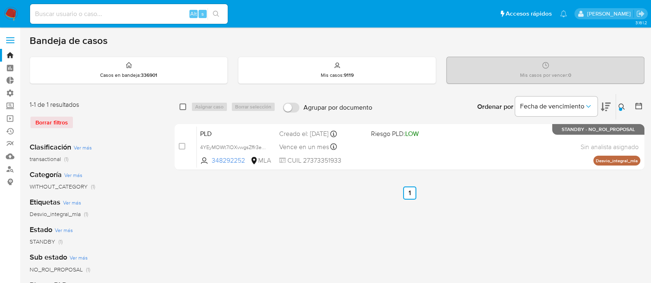
click at [181, 108] on input "checkbox" at bounding box center [182, 107] width 7 height 7
checkbox input "true"
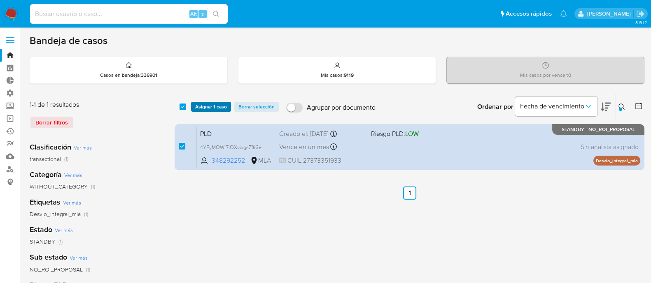
click at [214, 108] on span "Asignar 1 caso" at bounding box center [211, 107] width 32 height 8
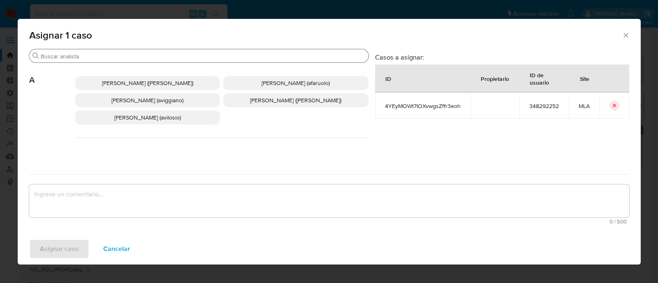
click at [130, 51] on div "Buscar" at bounding box center [198, 55] width 339 height 13
click at [130, 56] on input "Buscar" at bounding box center [203, 56] width 325 height 7
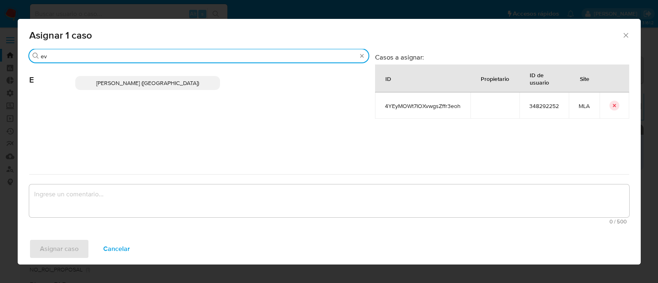
type input "ev"
click at [153, 81] on span "Emmanuel Hernan Vitiello (evitiello)" at bounding box center [147, 83] width 103 height 8
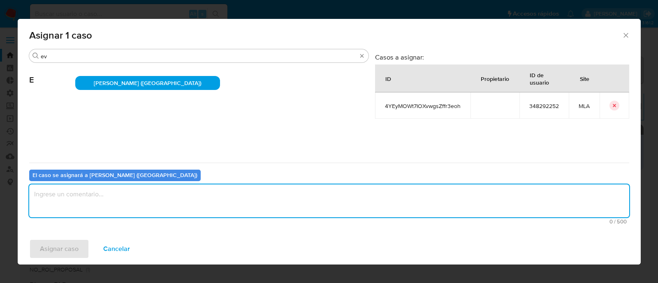
click at [109, 199] on textarea "assign-modal" at bounding box center [329, 201] width 600 height 33
click at [74, 244] on span "Asignar caso" at bounding box center [59, 249] width 39 height 18
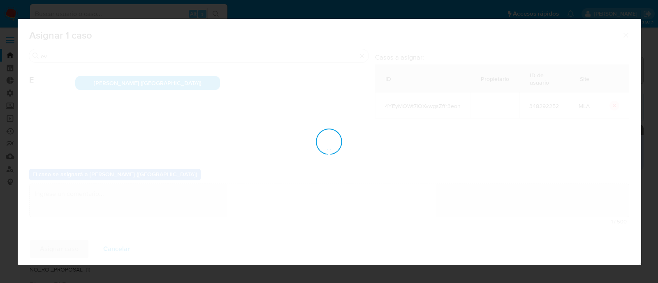
checkbox input "false"
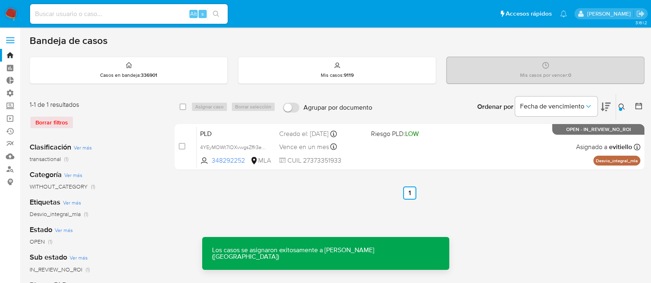
click at [438, 139] on div "PLD 4YEyMOWt7IOXvwgsZffr3eoh 348292252 MLA Riesgo PLD: LOW Creado el: 12/08/202…" at bounding box center [418, 147] width 443 height 42
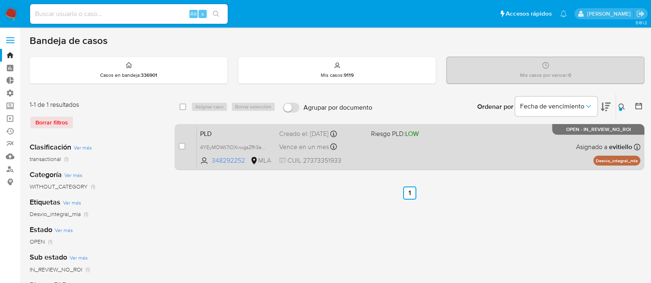
click at [529, 157] on div "PLD 4YEyMOWt7IOXvwgsZffr3eoh 348292252 MLA Riesgo PLD: LOW Creado el: 12/08/202…" at bounding box center [418, 147] width 443 height 42
click at [548, 154] on div "PLD 4YEyMOWt7IOXvwgsZffr3eoh 348292252 MLA Riesgo PLD: LOW Creado el: 12/08/202…" at bounding box center [418, 147] width 443 height 42
click at [532, 151] on div "PLD 4YEyMOWt7IOXvwgsZffr3eoh 348292252 MLA Riesgo PLD: LOW Creado el: 12/08/202…" at bounding box center [418, 147] width 443 height 42
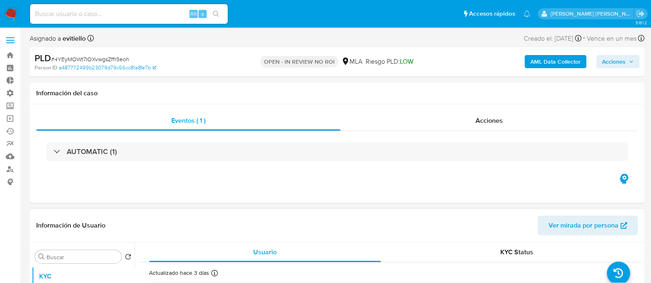
select select "10"
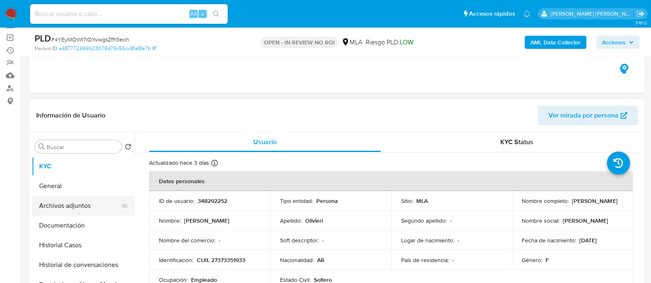
scroll to position [102, 0]
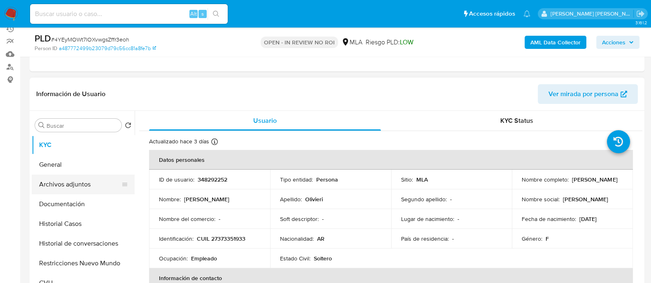
click at [90, 184] on button "Archivos adjuntos" at bounding box center [80, 185] width 96 height 20
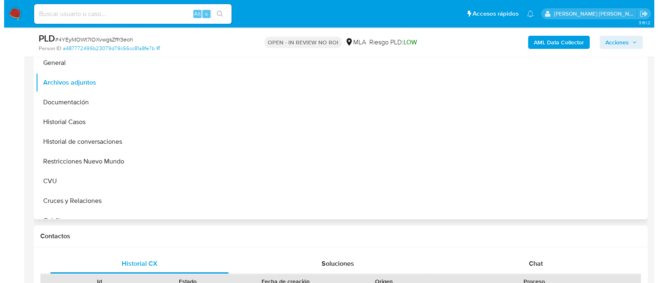
scroll to position [205, 0]
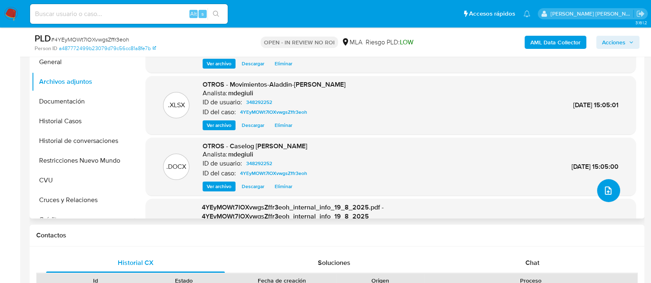
click at [611, 190] on button "upload-file" at bounding box center [608, 190] width 23 height 23
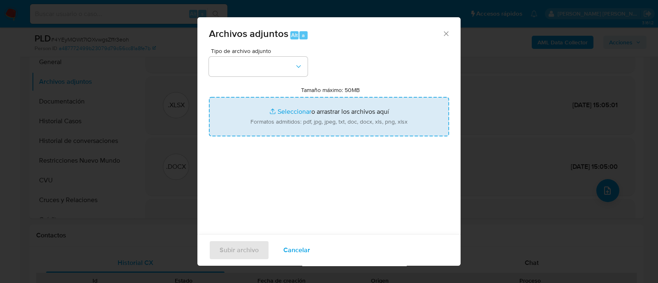
click at [285, 122] on input "Tamaño máximo: 50MB Seleccionar archivos" at bounding box center [329, 116] width 240 height 39
type input "C:\fakepath\v2Caselog [PERSON_NAME].docx"
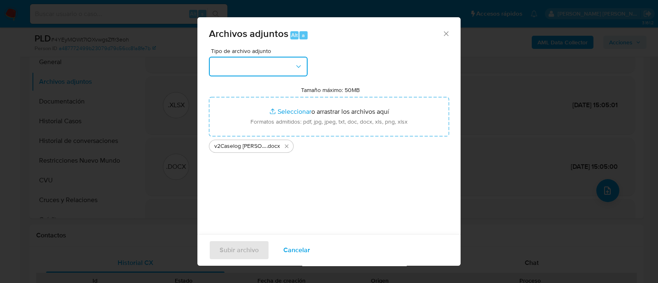
click at [256, 67] on button "button" at bounding box center [258, 67] width 99 height 20
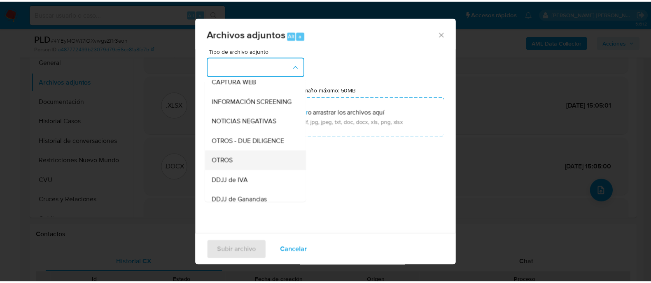
scroll to position [102, 0]
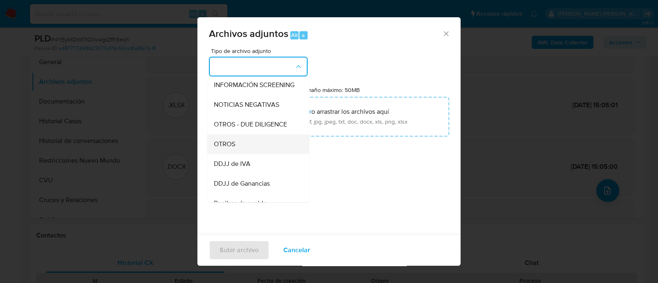
click at [256, 152] on div "OTROS" at bounding box center [256, 145] width 84 height 20
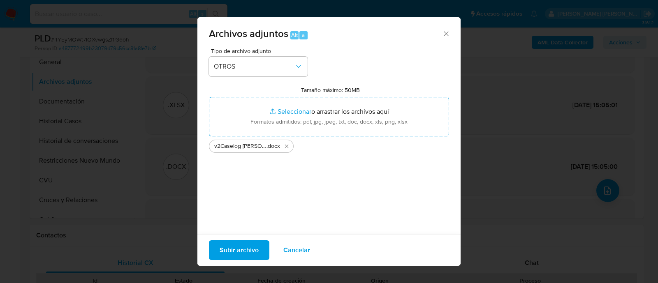
click at [238, 249] on span "Subir archivo" at bounding box center [239, 251] width 39 height 18
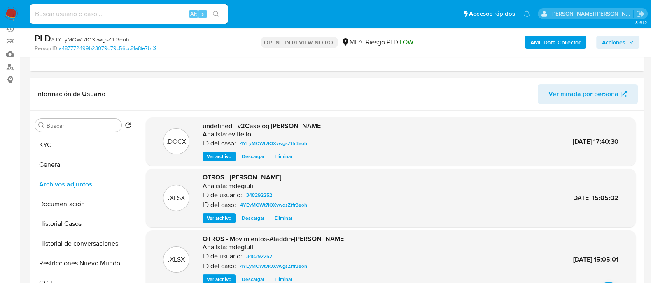
click at [613, 41] on span "Acciones" at bounding box center [613, 42] width 23 height 13
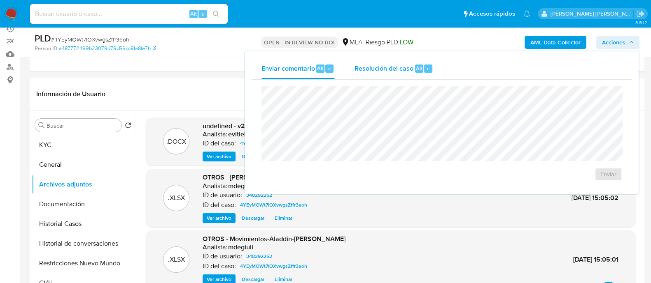
click at [383, 65] on span "Resolución del caso" at bounding box center [383, 67] width 59 height 9
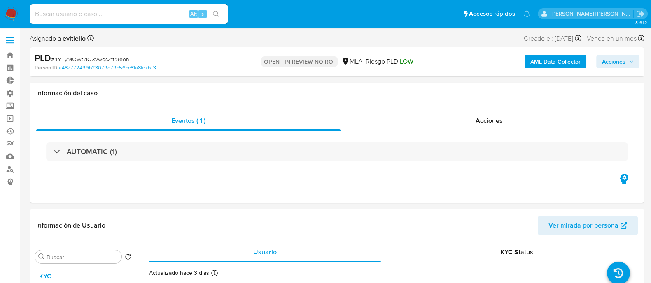
click at [621, 61] on span "Acciones" at bounding box center [613, 61] width 23 height 13
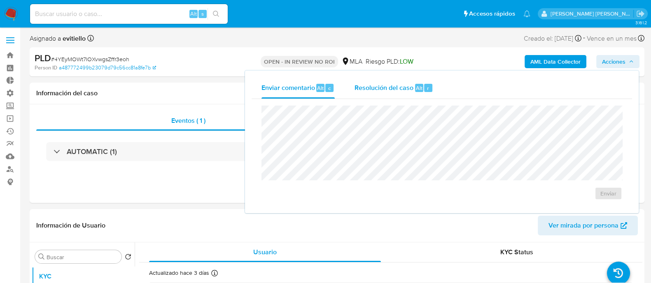
select select "10"
click at [411, 88] on div "Resolución del caso Alt r" at bounding box center [393, 87] width 79 height 21
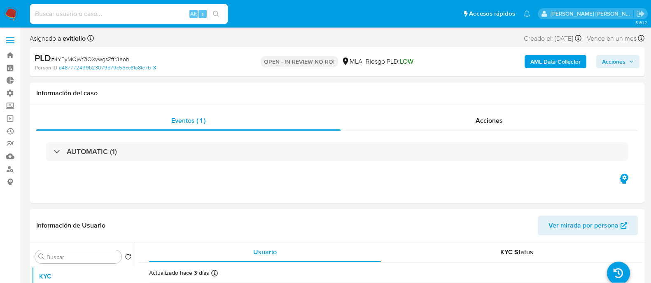
click at [607, 62] on span "Acciones" at bounding box center [613, 61] width 23 height 13
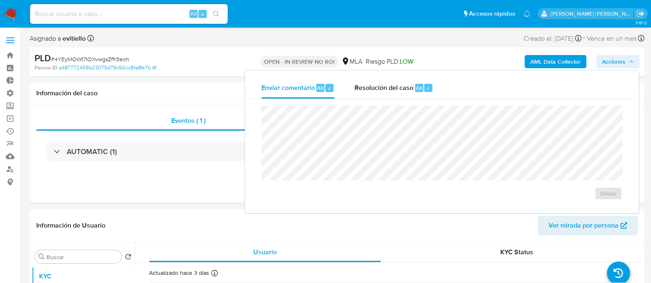
select select "10"
click at [427, 92] on div "Resolución del caso Alt r" at bounding box center [393, 87] width 79 height 21
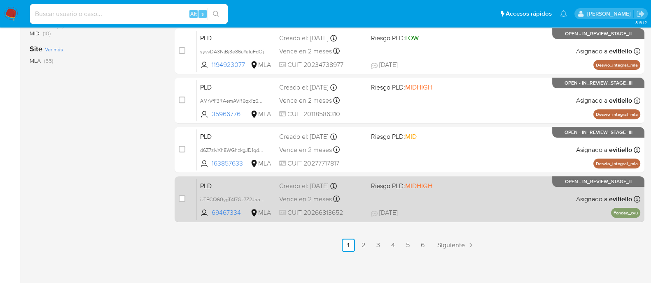
scroll to position [395, 0]
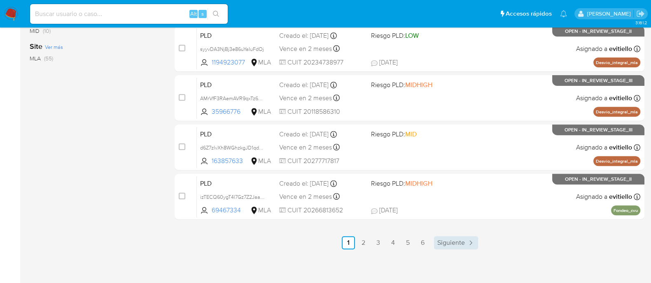
click at [469, 247] on link "Siguiente" at bounding box center [456, 243] width 44 height 13
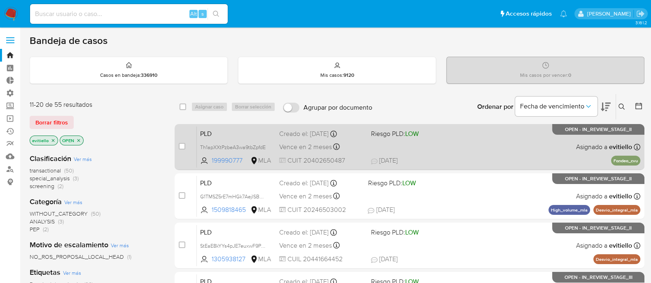
click at [461, 147] on div "PLD Th1apXXtPzbeA3wa9tbZpfdE 199990777 MLA Riesgo PLD: LOW Creado el: [DATE] Cr…" at bounding box center [418, 147] width 443 height 42
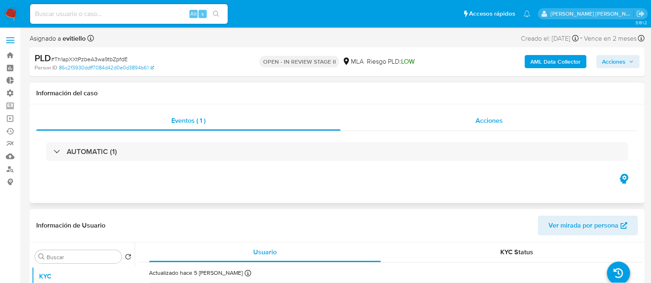
click at [500, 111] on div "Acciones" at bounding box center [488, 121] width 297 height 20
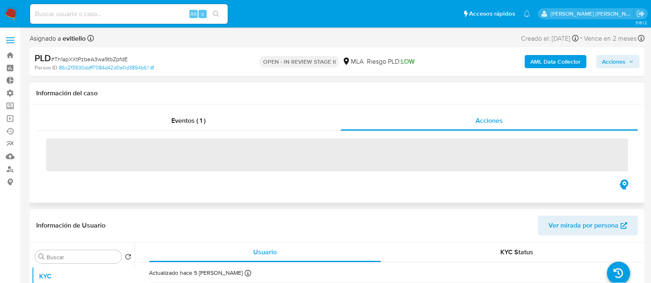
select select "10"
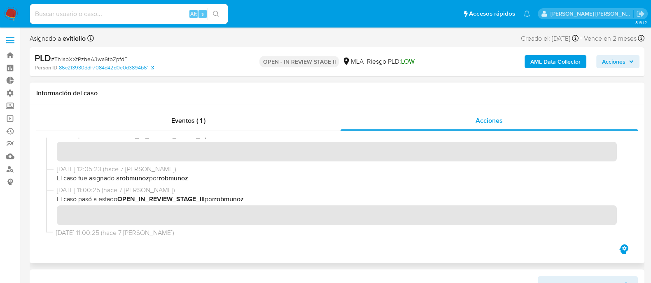
scroll to position [346, 0]
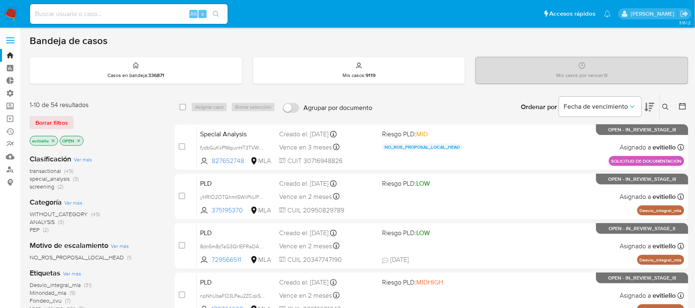
click at [144, 15] on input at bounding box center [128, 14] width 197 height 11
paste input "153464852"
type input "153464852"
click at [215, 15] on icon "search-icon" at bounding box center [216, 14] width 7 height 7
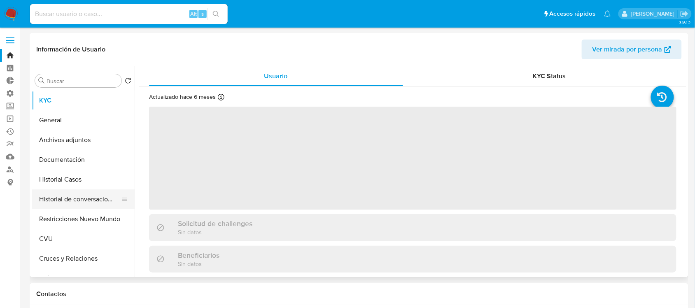
click at [88, 197] on button "Historial de conversaciones" at bounding box center [80, 199] width 96 height 20
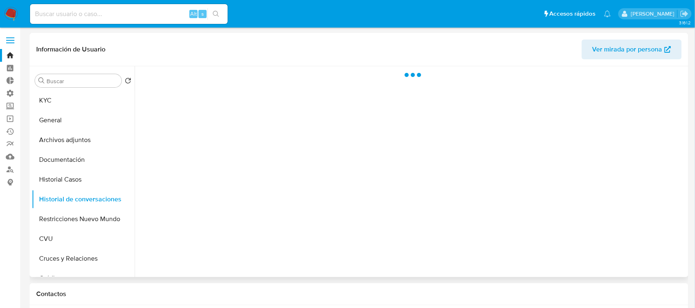
select select "10"
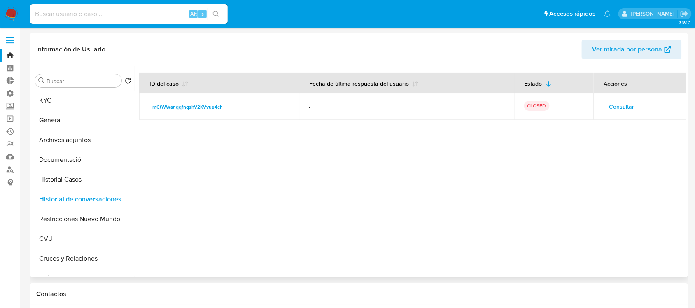
click at [611, 110] on span "Consultar" at bounding box center [621, 107] width 25 height 12
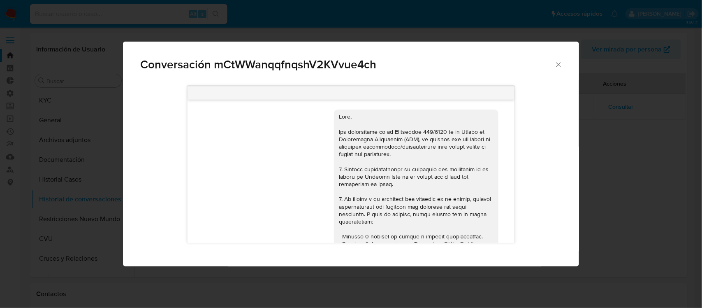
click at [636, 172] on div "Conversación mCtWWanqqfnqshV2KVvue4ch 18/03/2025 15:54:39 Hola, Esperamos que t…" at bounding box center [351, 154] width 702 height 308
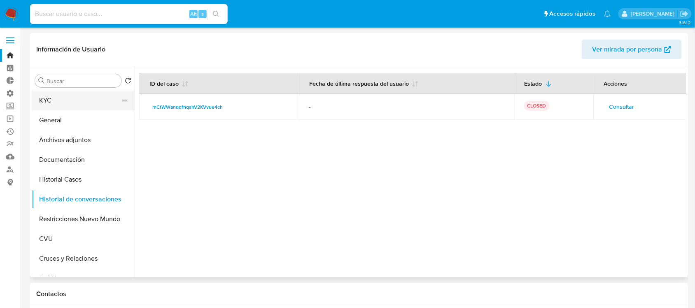
click at [69, 94] on button "KYC" at bounding box center [80, 101] width 96 height 20
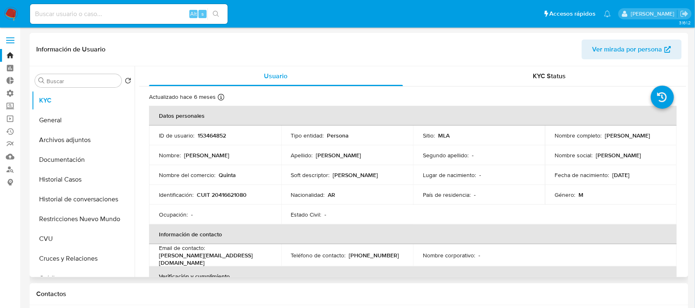
click at [235, 188] on td "Identificación : CUIT 20416621080" at bounding box center [215, 195] width 132 height 20
click at [231, 194] on p "CUIT 20416621080" at bounding box center [222, 194] width 50 height 7
copy p "20416621080"
click at [89, 158] on button "Documentación" at bounding box center [80, 160] width 96 height 20
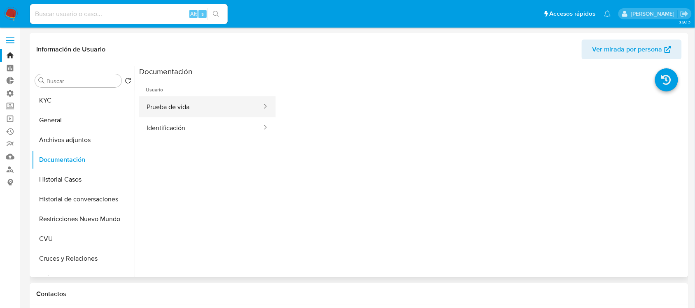
click at [204, 102] on button "Prueba de vida" at bounding box center [200, 106] width 123 height 21
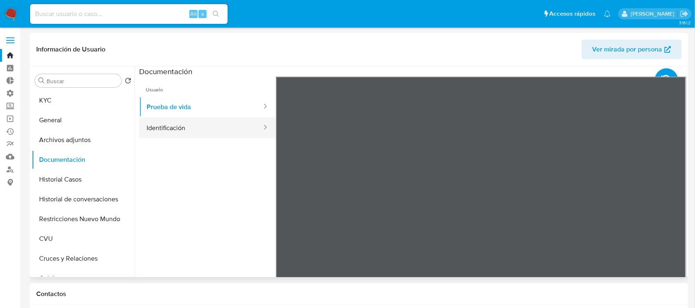
click at [216, 125] on button "Identificación" at bounding box center [200, 127] width 123 height 21
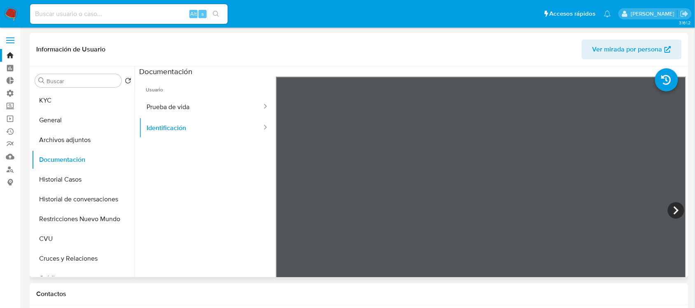
scroll to position [33, 0]
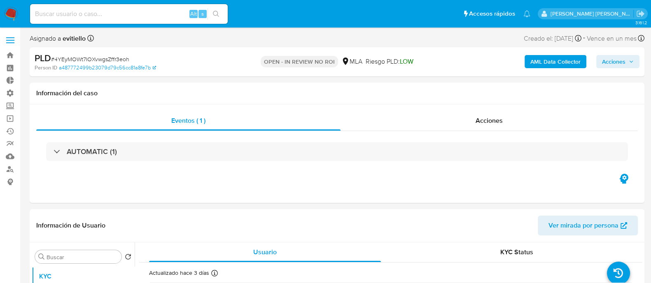
click at [607, 62] on span "Acciones" at bounding box center [613, 61] width 23 height 13
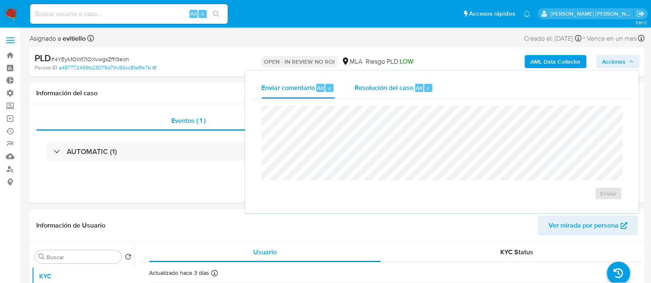
select select "10"
click at [434, 88] on button "Resolución del caso Alt r" at bounding box center [393, 87] width 98 height 21
